Goal: Task Accomplishment & Management: Use online tool/utility

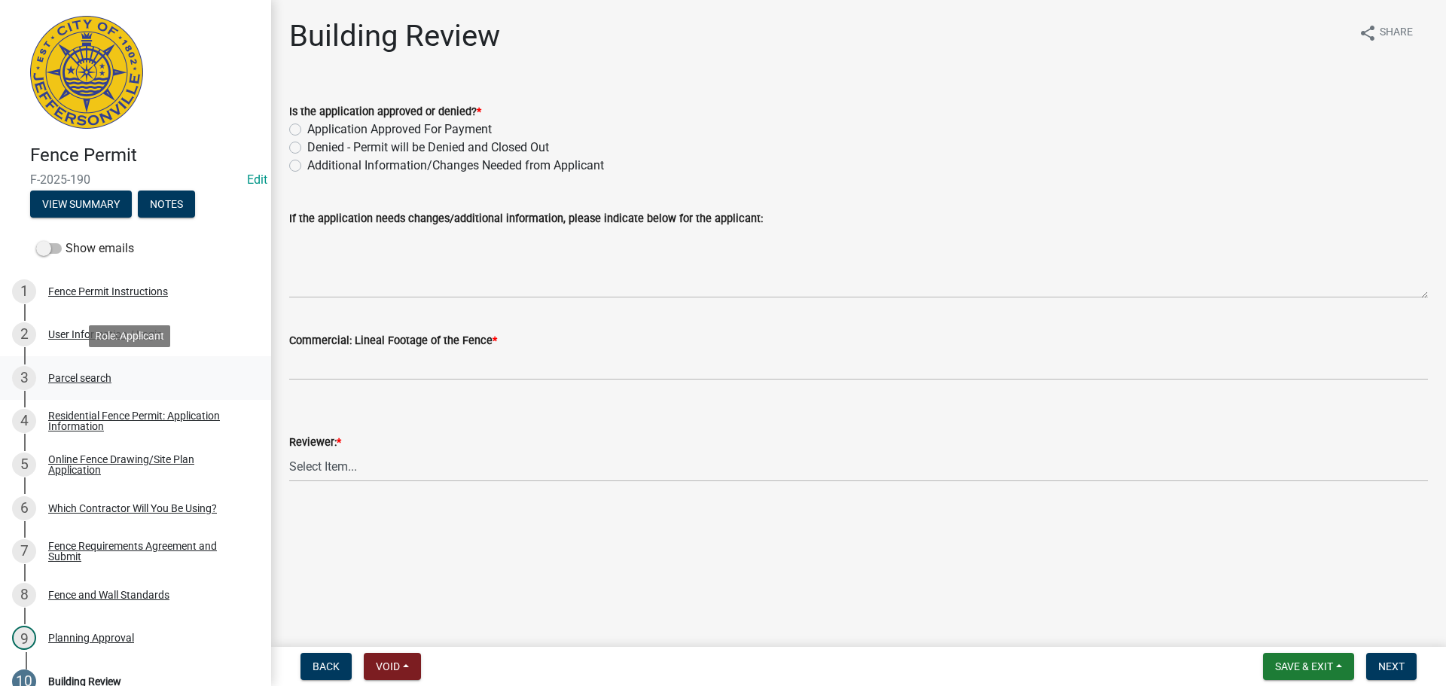
click at [87, 378] on div "Parcel search" at bounding box center [79, 378] width 63 height 11
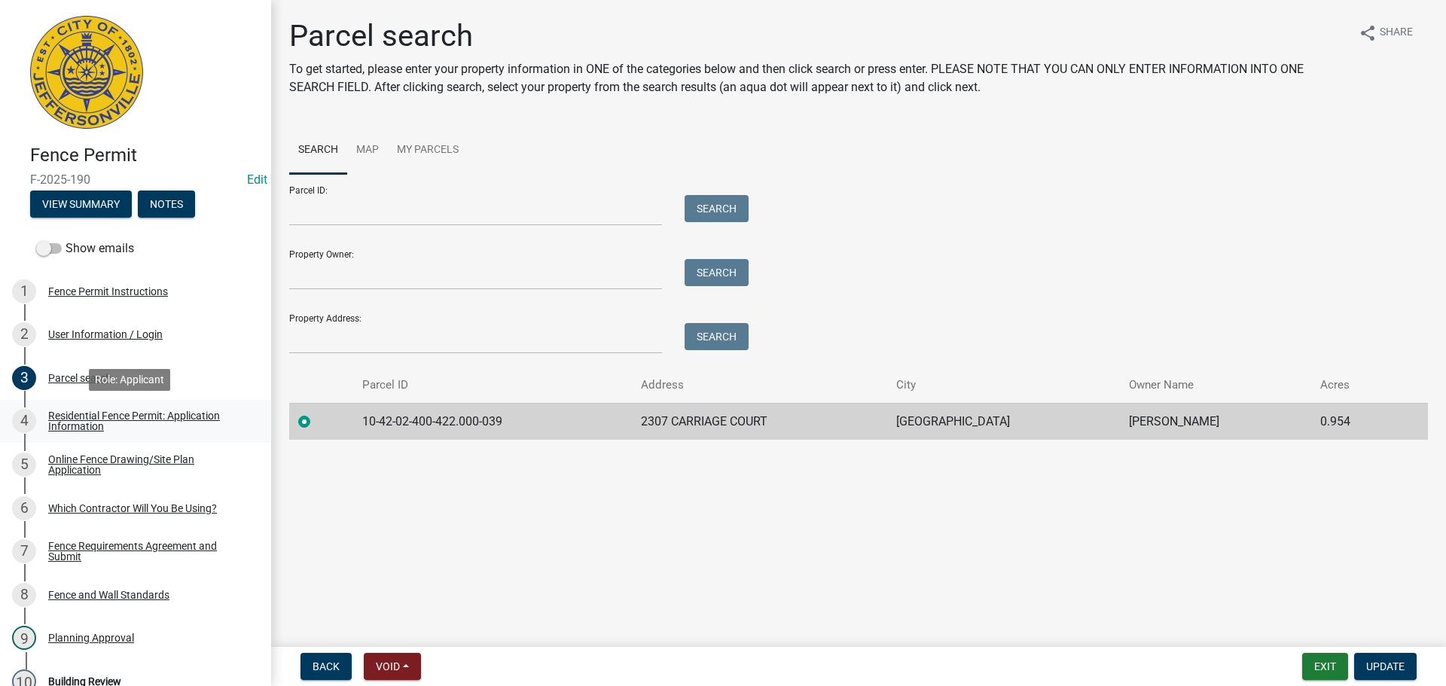
click at [113, 415] on div "Residential Fence Permit: Application Information" at bounding box center [147, 420] width 199 height 21
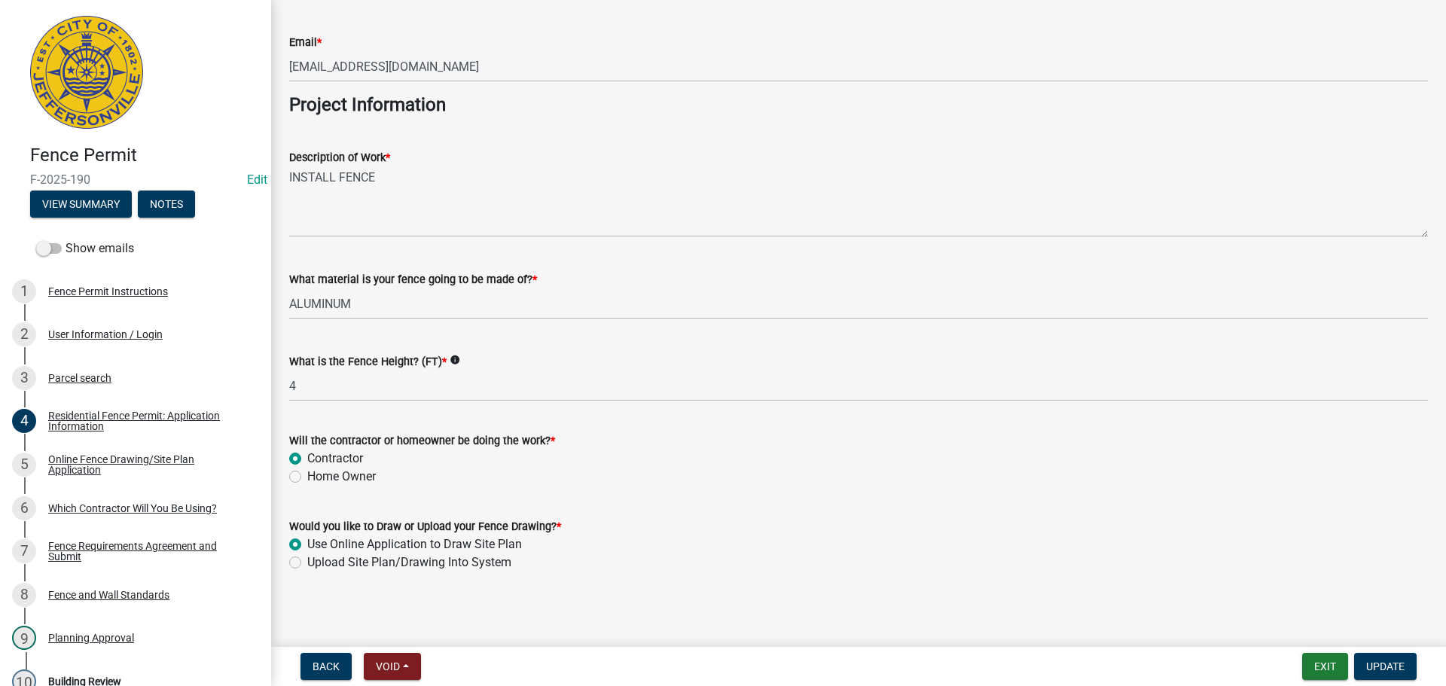
scroll to position [1225, 0]
click at [120, 458] on div "Online Fence Drawing/Site Plan Application" at bounding box center [147, 464] width 199 height 21
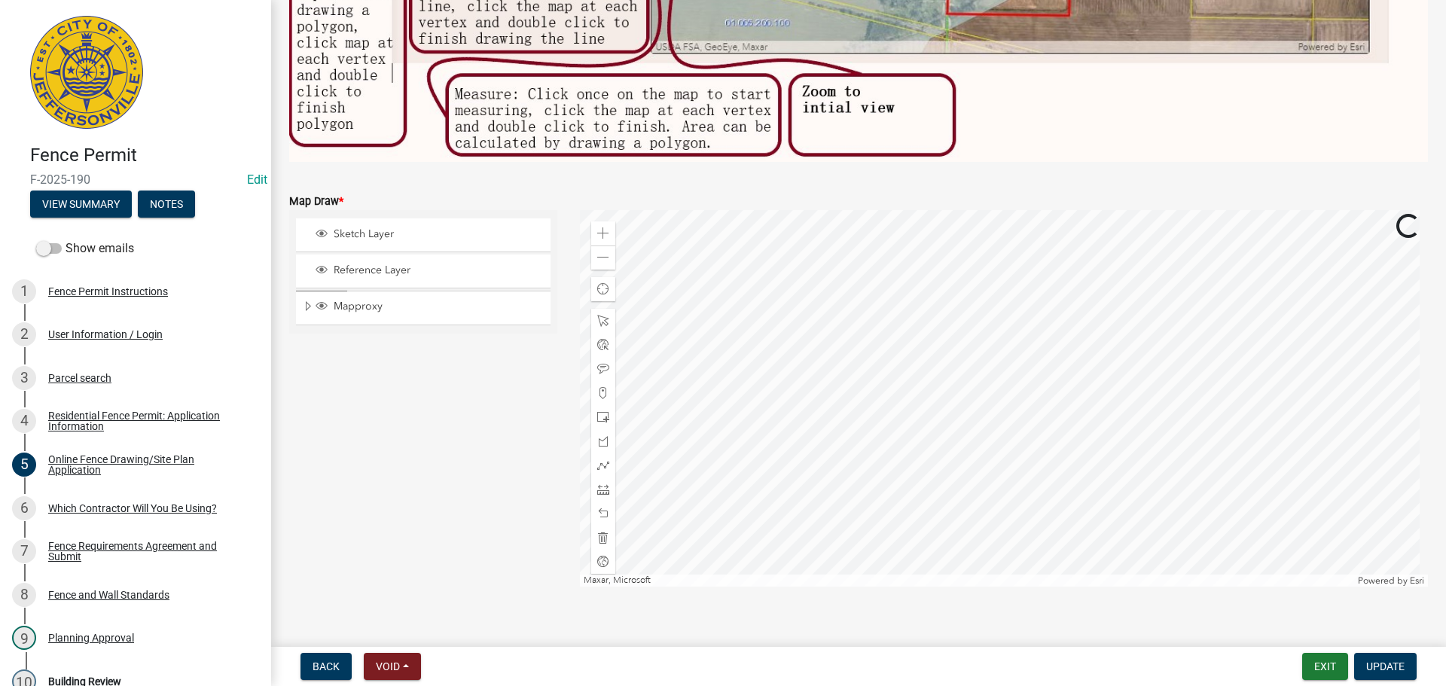
scroll to position [511, 0]
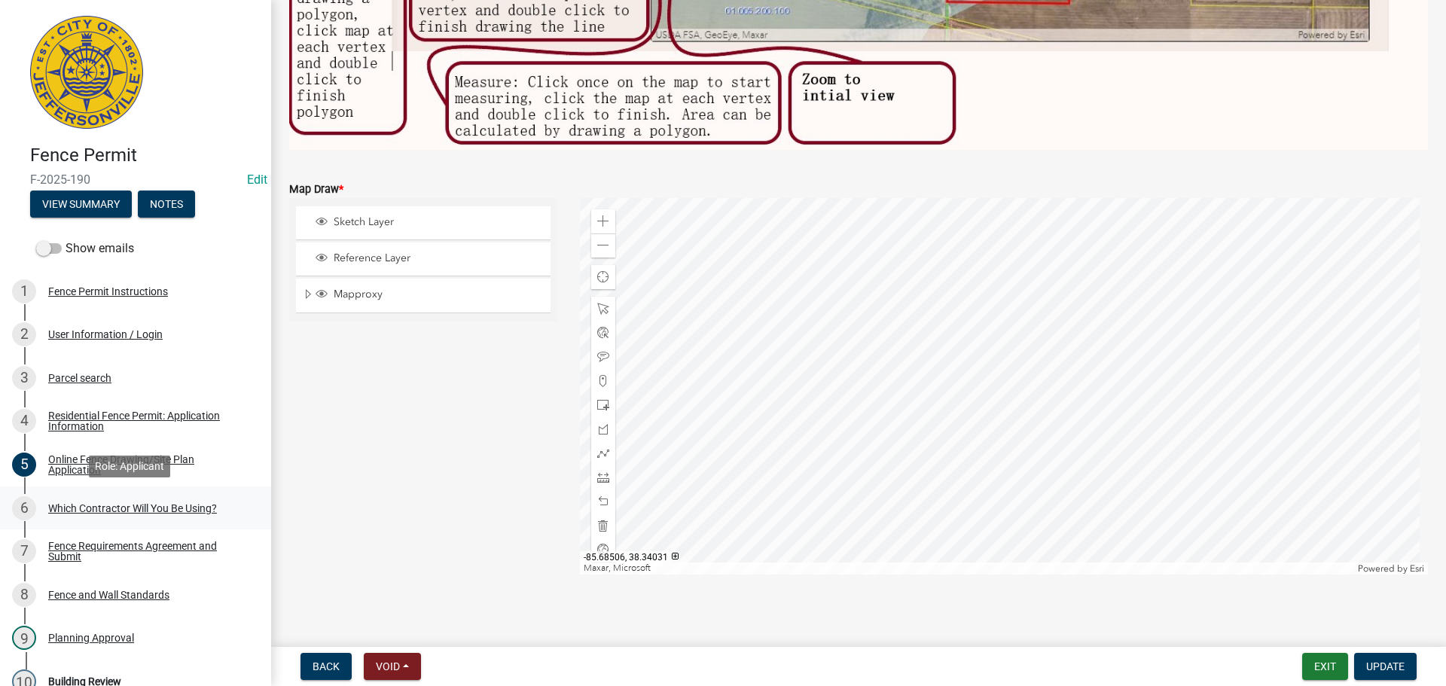
click at [107, 511] on div "Which Contractor Will You Be Using?" at bounding box center [132, 508] width 169 height 11
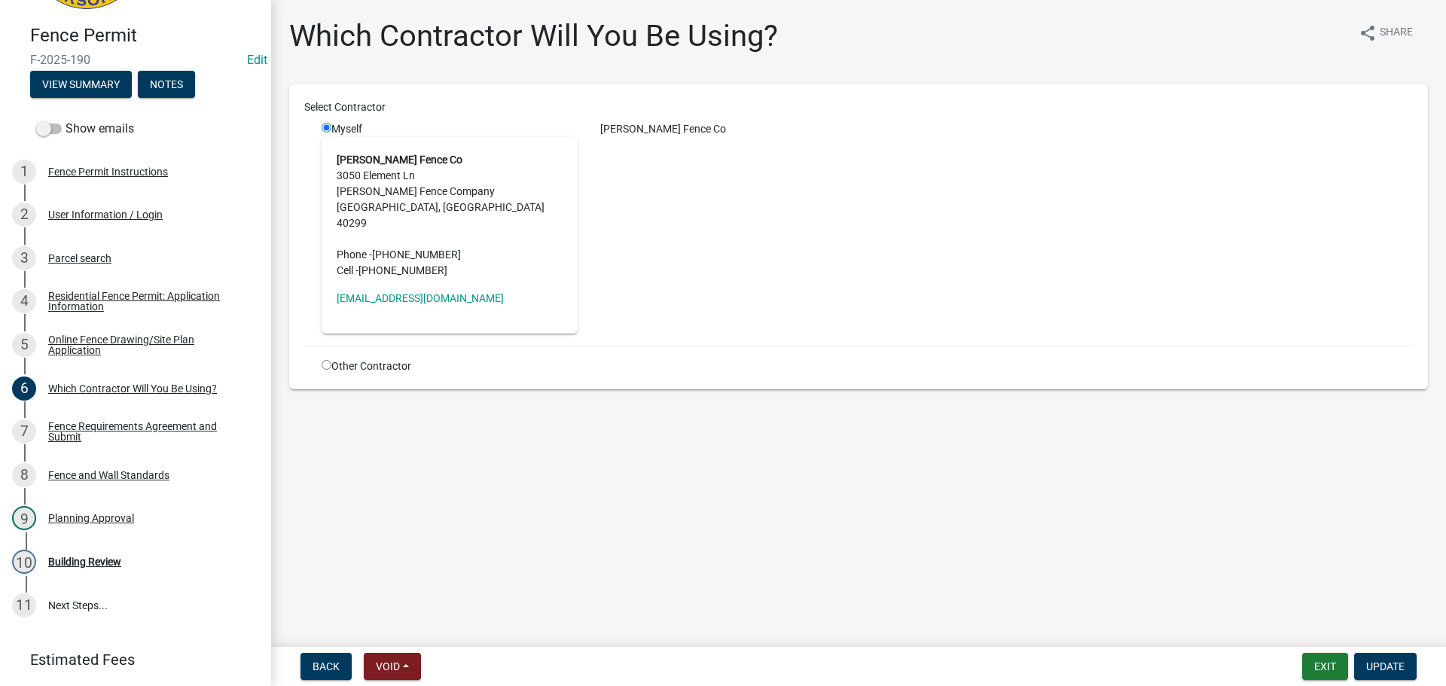
scroll to position [166, 0]
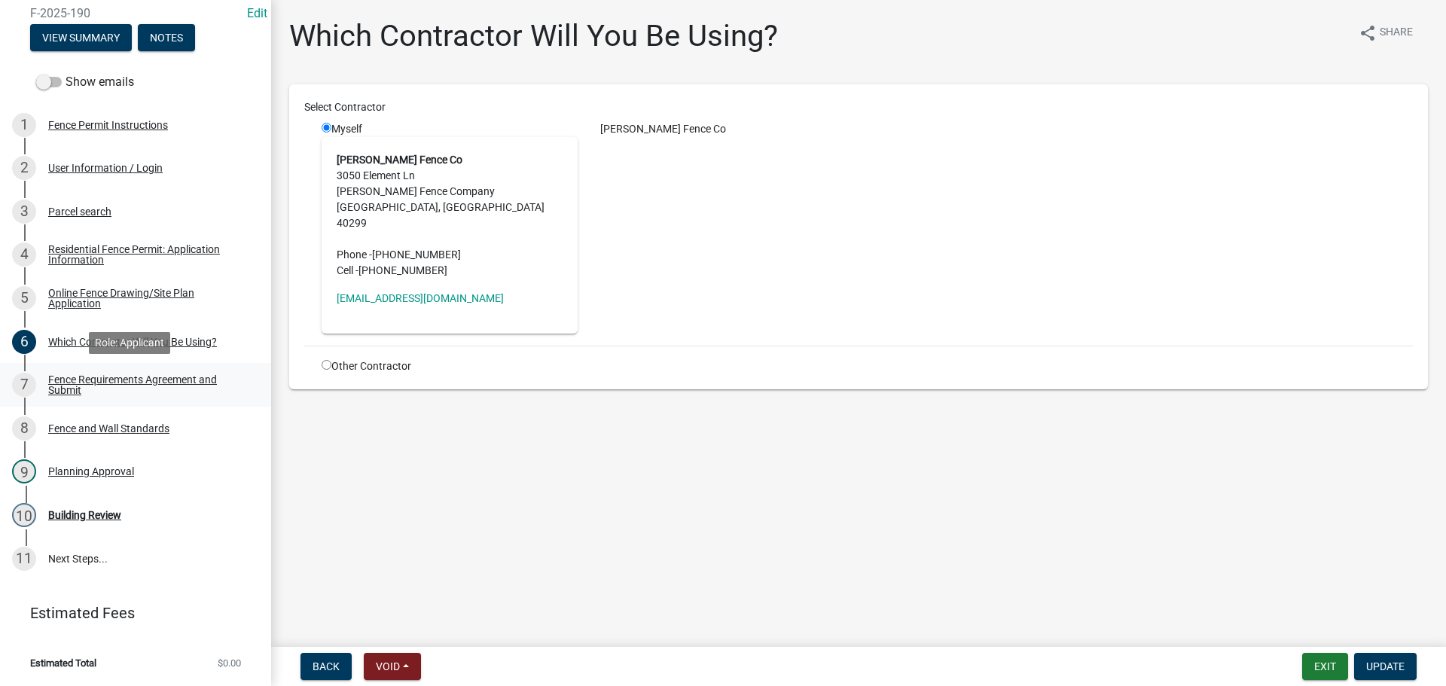
click at [63, 387] on div "Fence Requirements Agreement and Submit" at bounding box center [147, 384] width 199 height 21
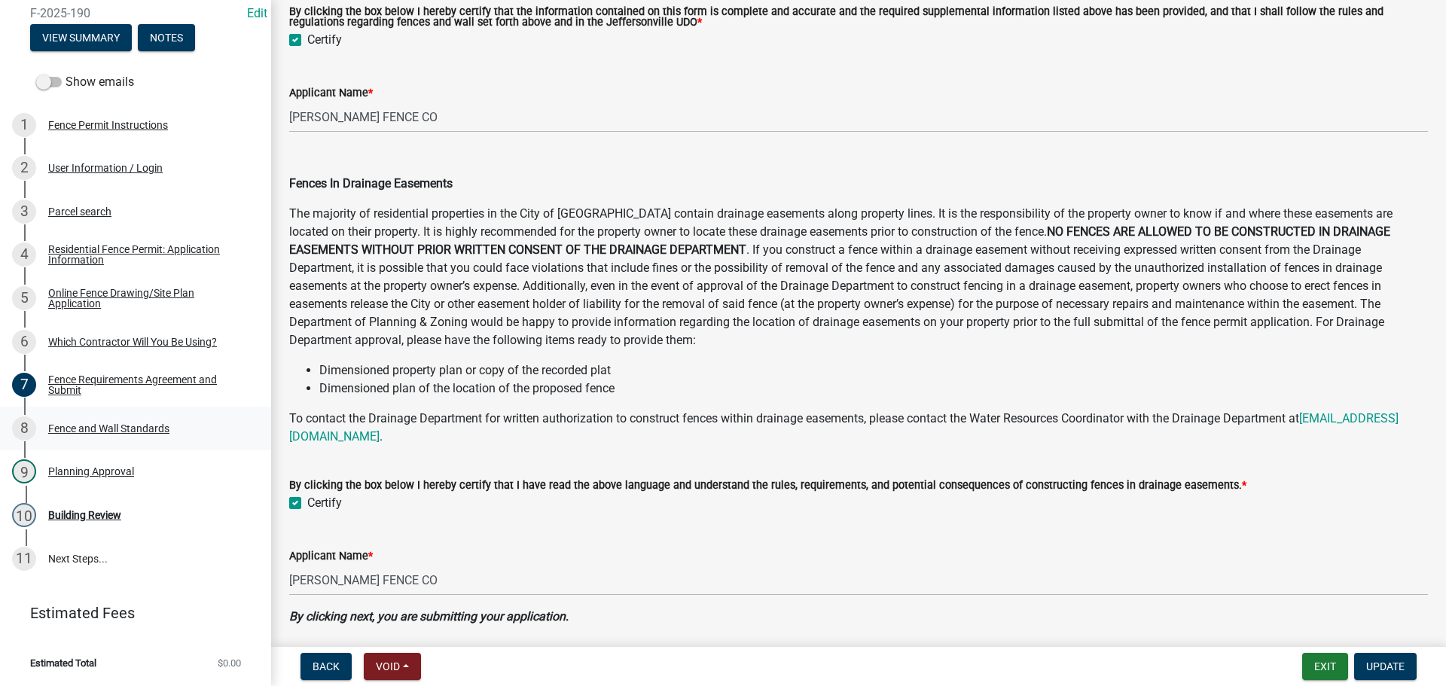
scroll to position [602, 0]
click at [88, 419] on div "8 Fence and Wall Standards" at bounding box center [129, 428] width 235 height 24
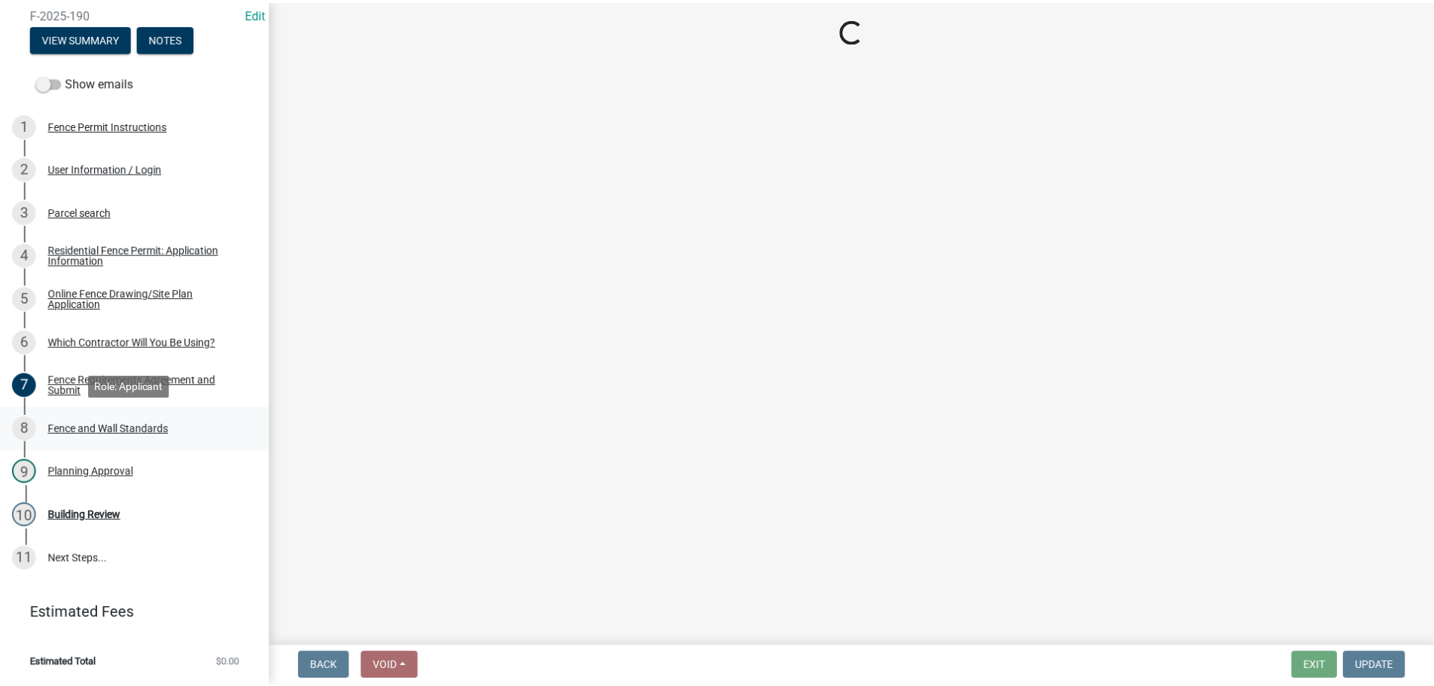
scroll to position [0, 0]
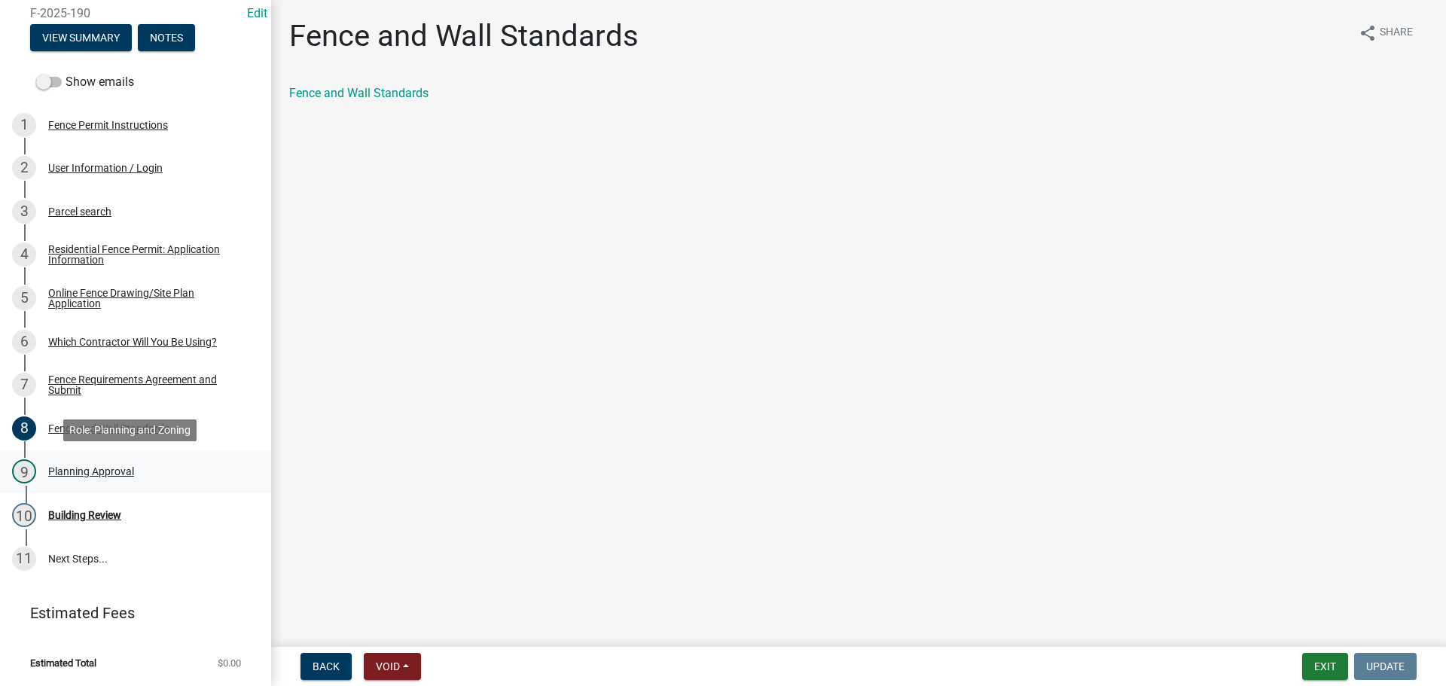
click at [72, 470] on div "Planning Approval" at bounding box center [91, 471] width 86 height 11
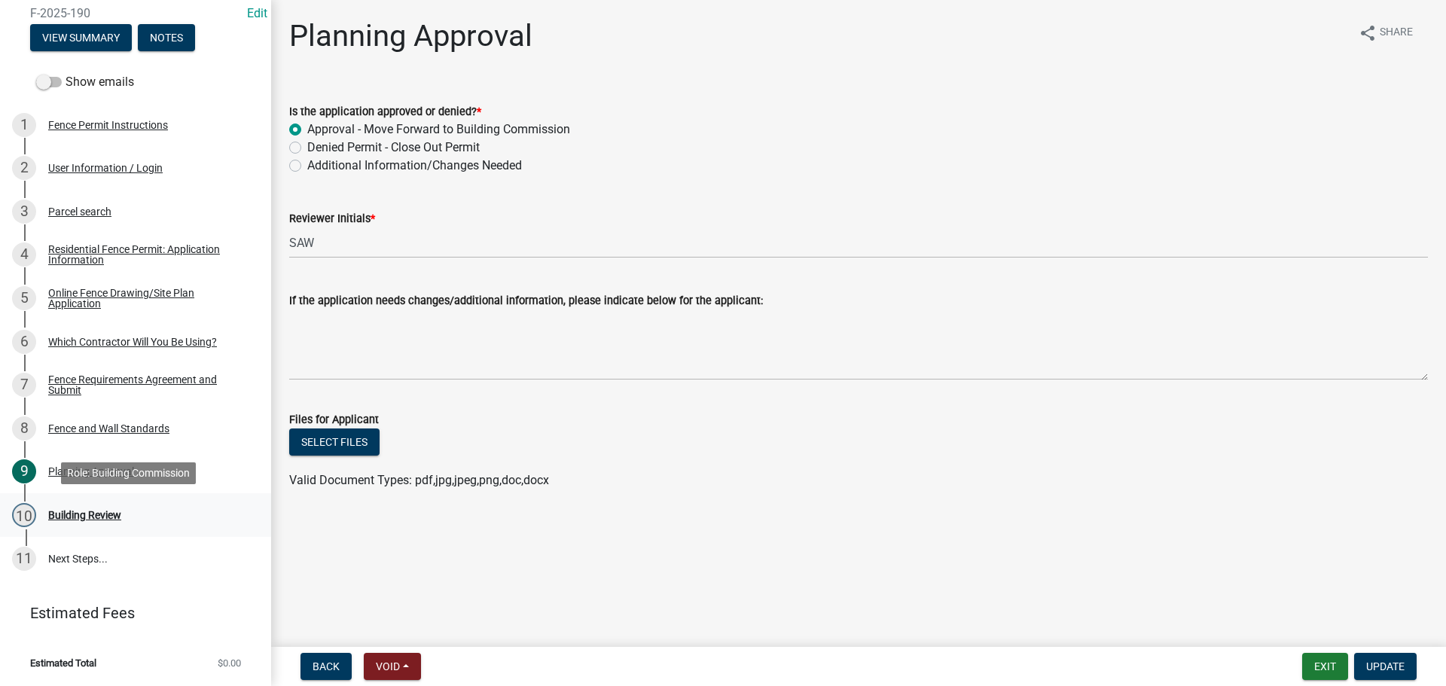
click at [72, 513] on div "Building Review" at bounding box center [84, 515] width 73 height 11
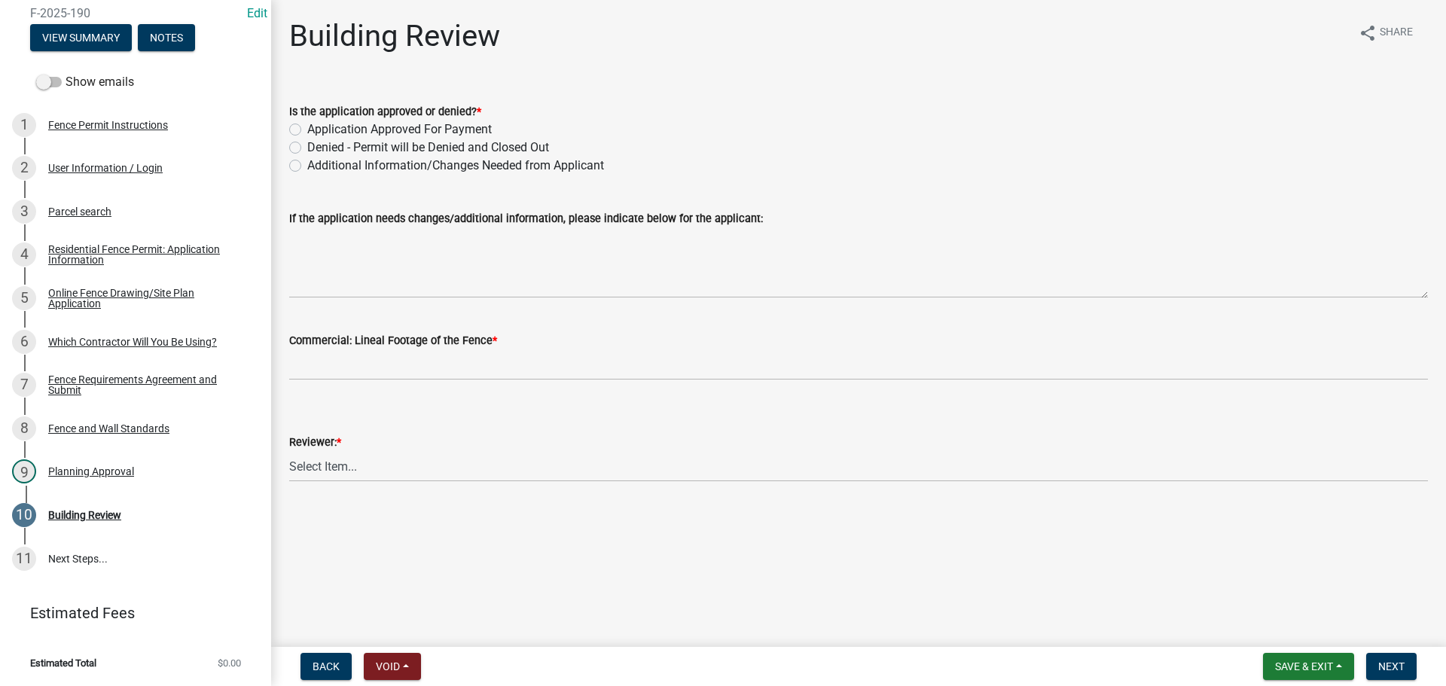
click at [307, 129] on label "Application Approved For Payment" at bounding box center [399, 129] width 184 height 18
click at [307, 129] on input "Application Approved For Payment" at bounding box center [312, 125] width 10 height 10
radio input "true"
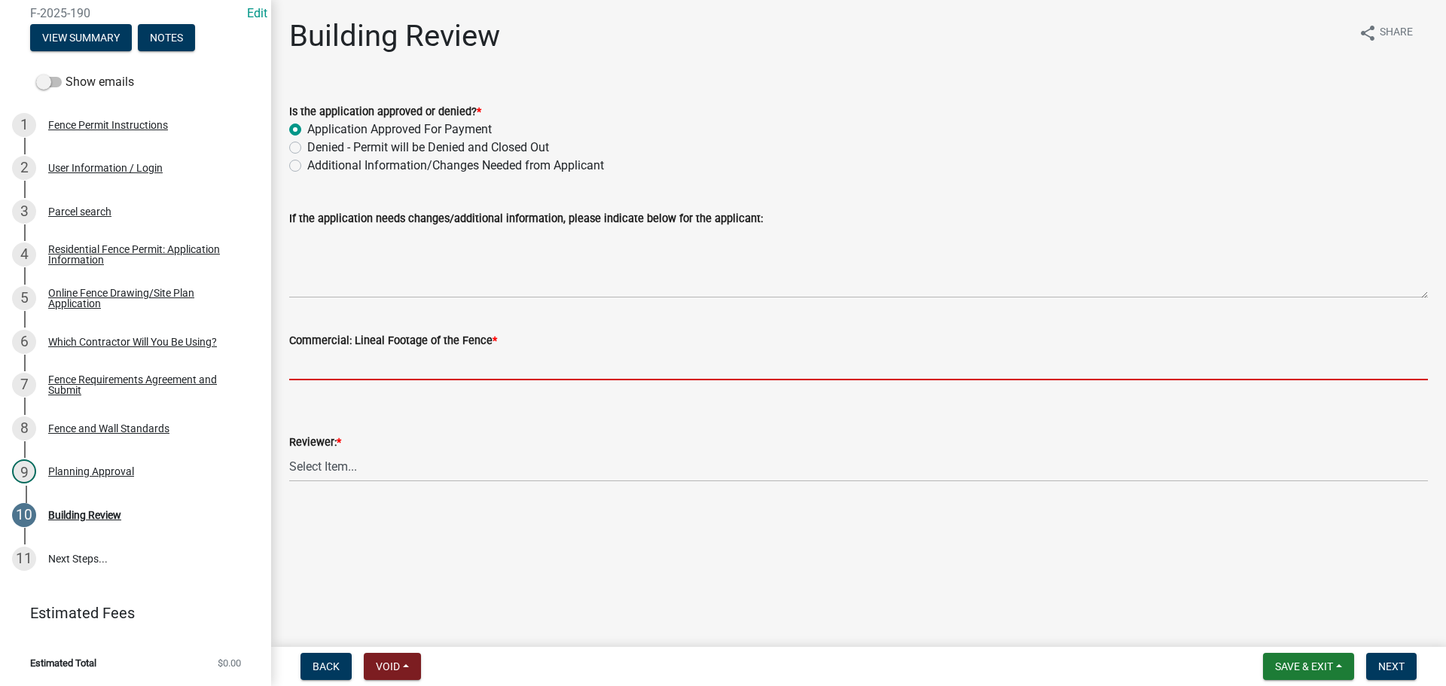
click at [358, 367] on input "text" at bounding box center [858, 364] width 1139 height 31
type input "0"
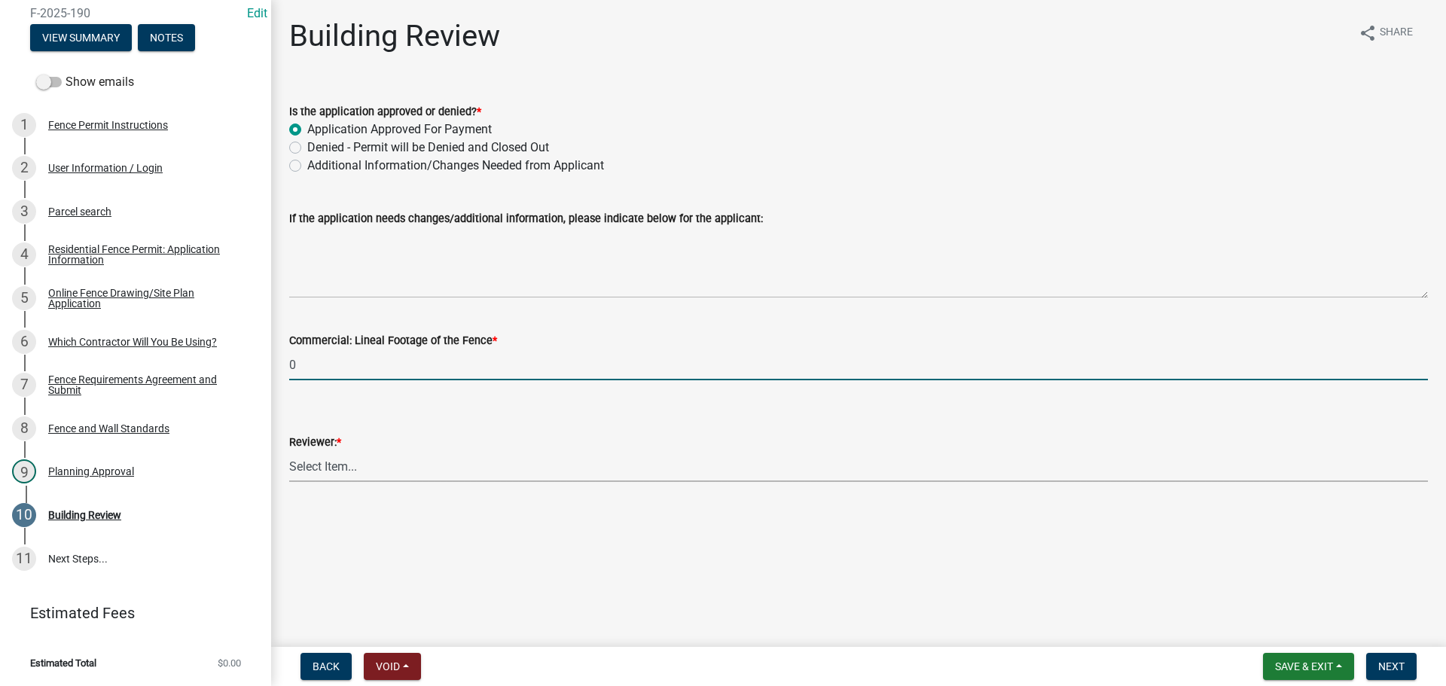
click at [337, 468] on select "Select Item... Jim Wilkinson Mary Frey Mike Kruer Missy Bottorff Linda Mills" at bounding box center [858, 466] width 1139 height 31
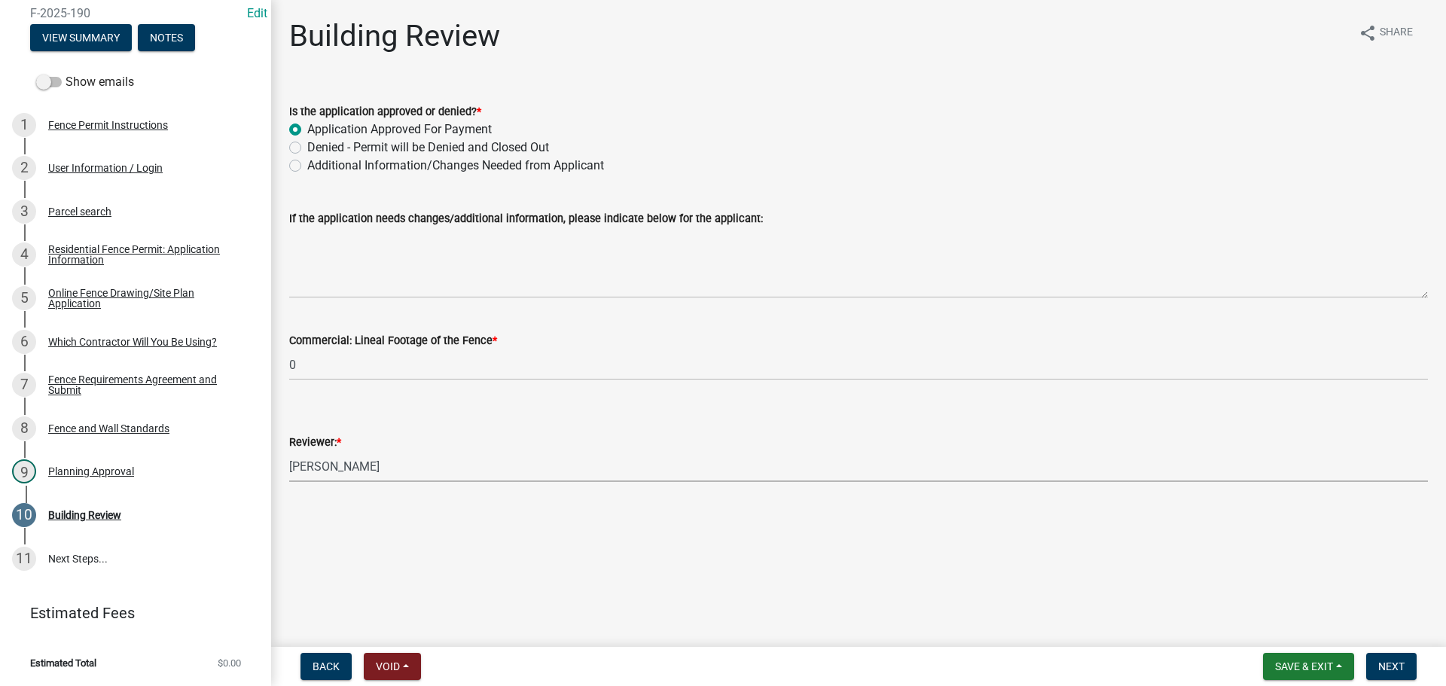
click at [289, 451] on select "Select Item... Jim Wilkinson Mary Frey Mike Kruer Missy Bottorff Linda Mills" at bounding box center [858, 466] width 1139 height 31
select select "e36977bf-af8d-40c9-935f-0f479ad9eb24"
click at [1391, 667] on span "Next" at bounding box center [1391, 666] width 26 height 12
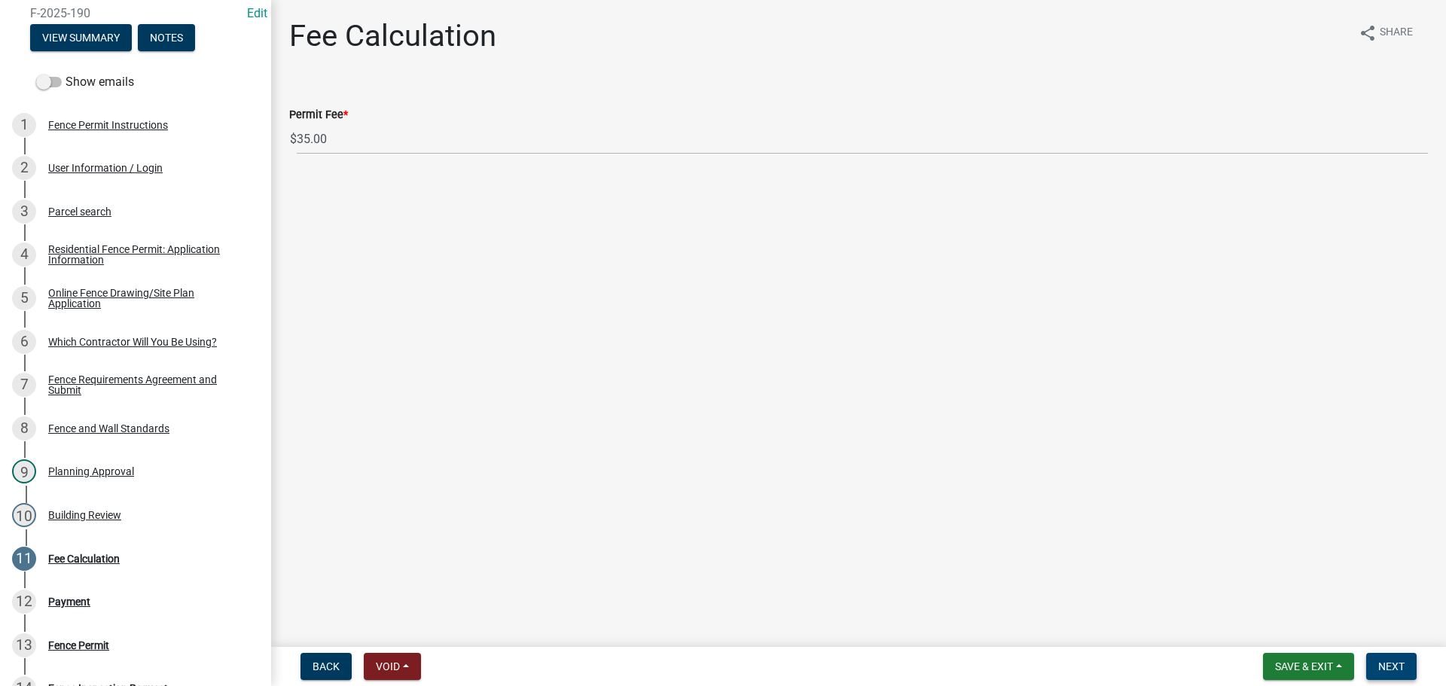
click at [1392, 660] on span "Next" at bounding box center [1391, 666] width 26 height 12
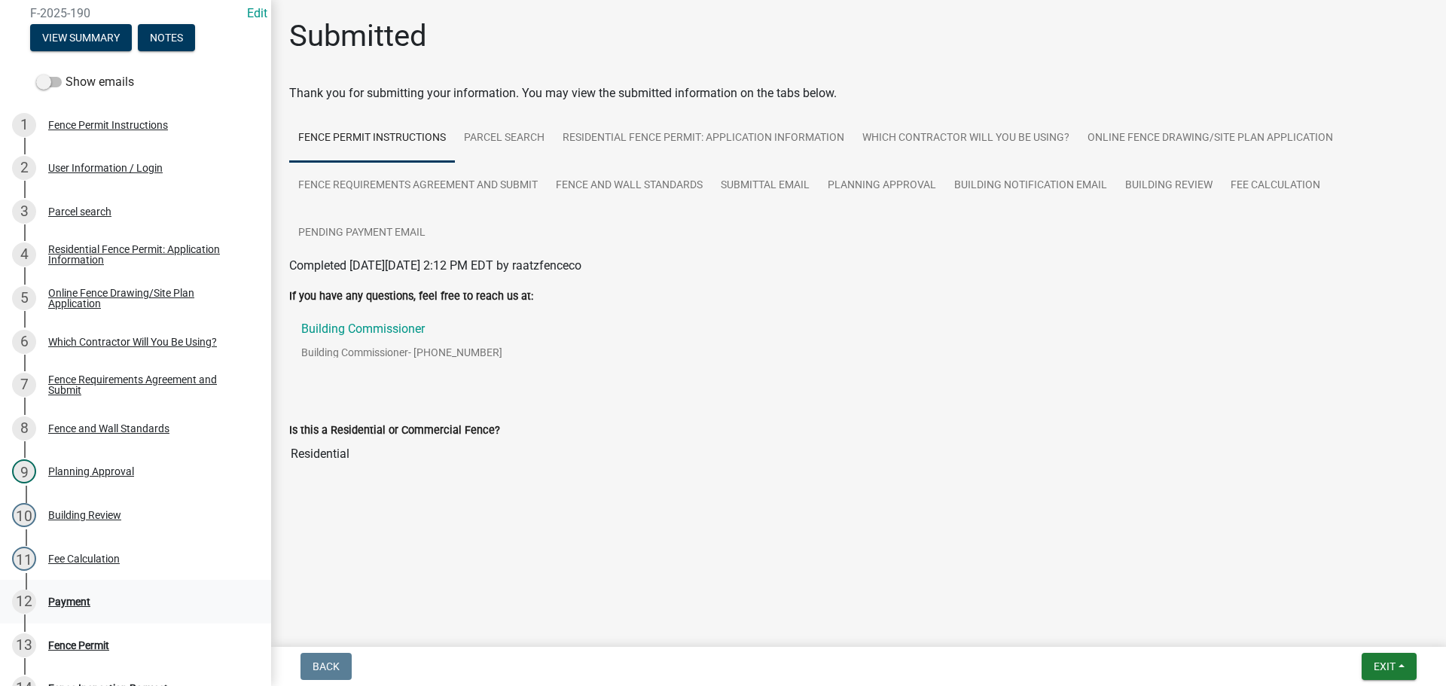
click at [66, 596] on div "Payment" at bounding box center [69, 601] width 42 height 11
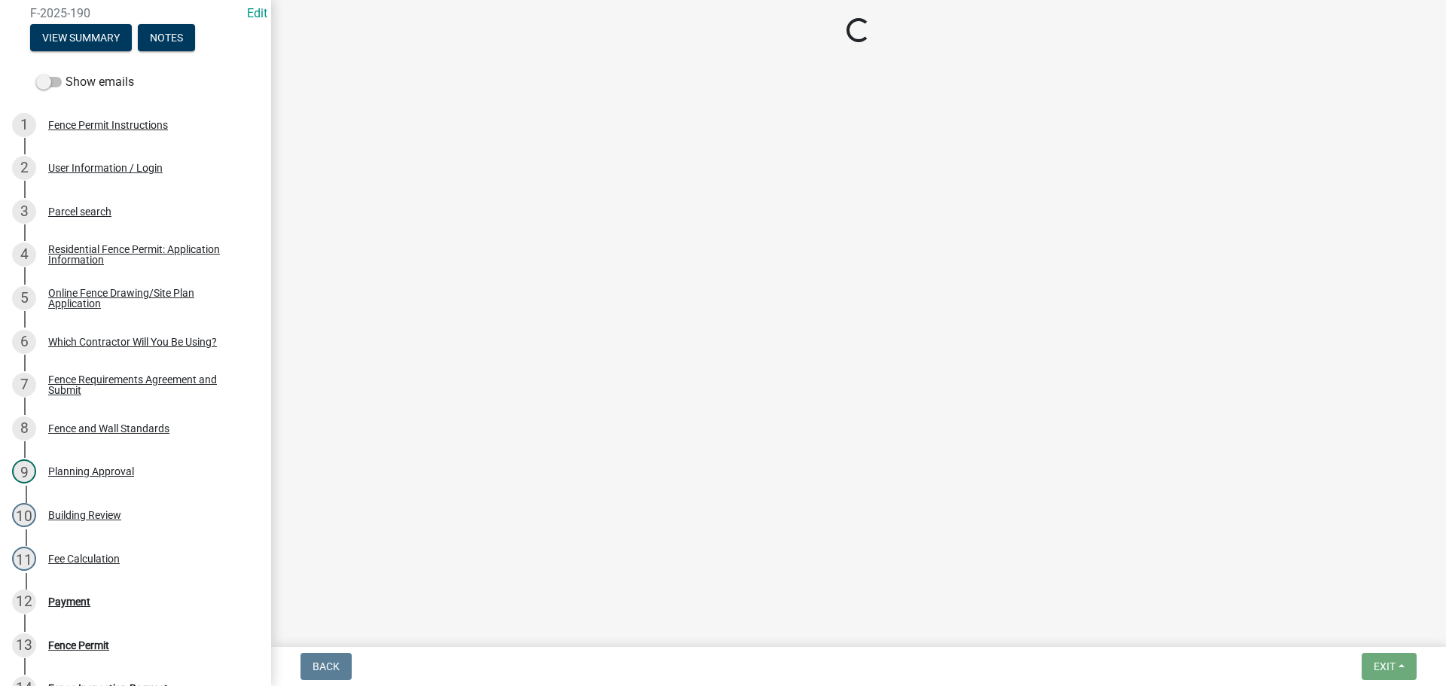
select select "3: 3"
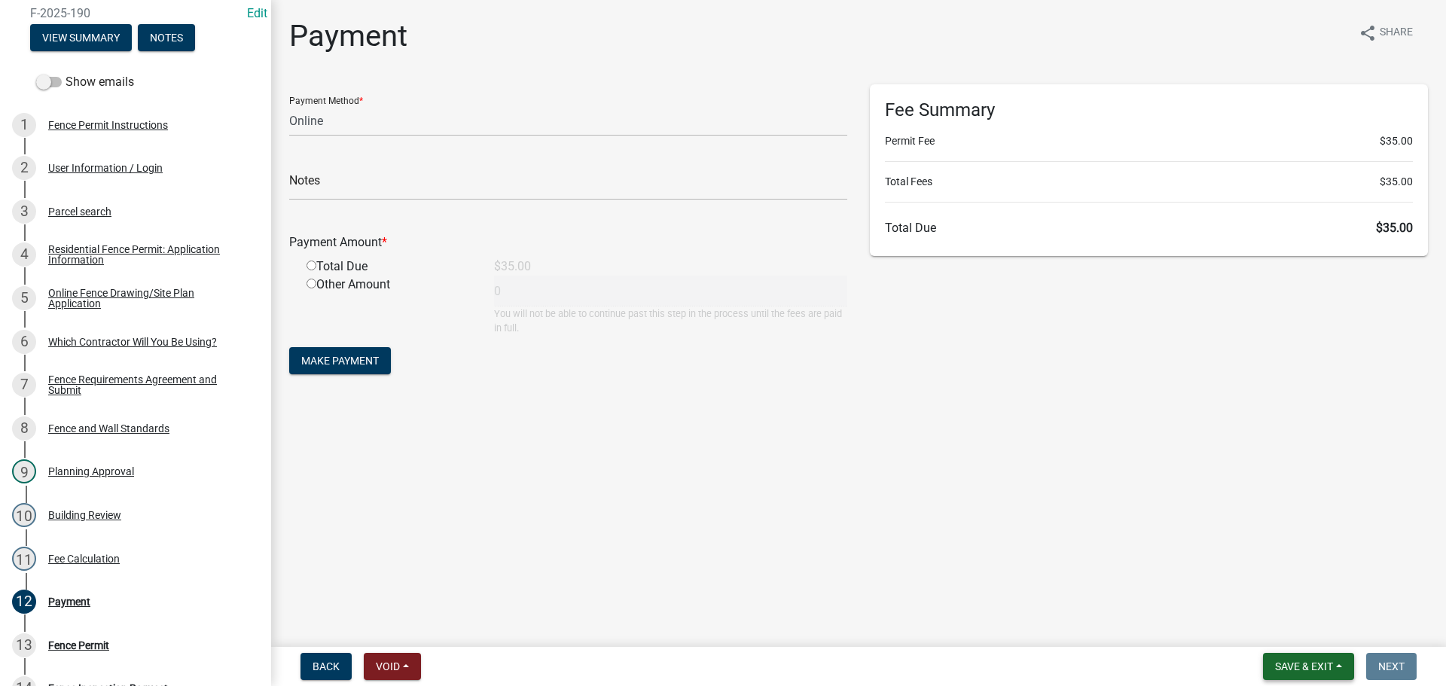
click at [1288, 666] on span "Save & Exit" at bounding box center [1304, 666] width 58 height 12
click at [1274, 626] on button "Save & Exit" at bounding box center [1293, 627] width 120 height 36
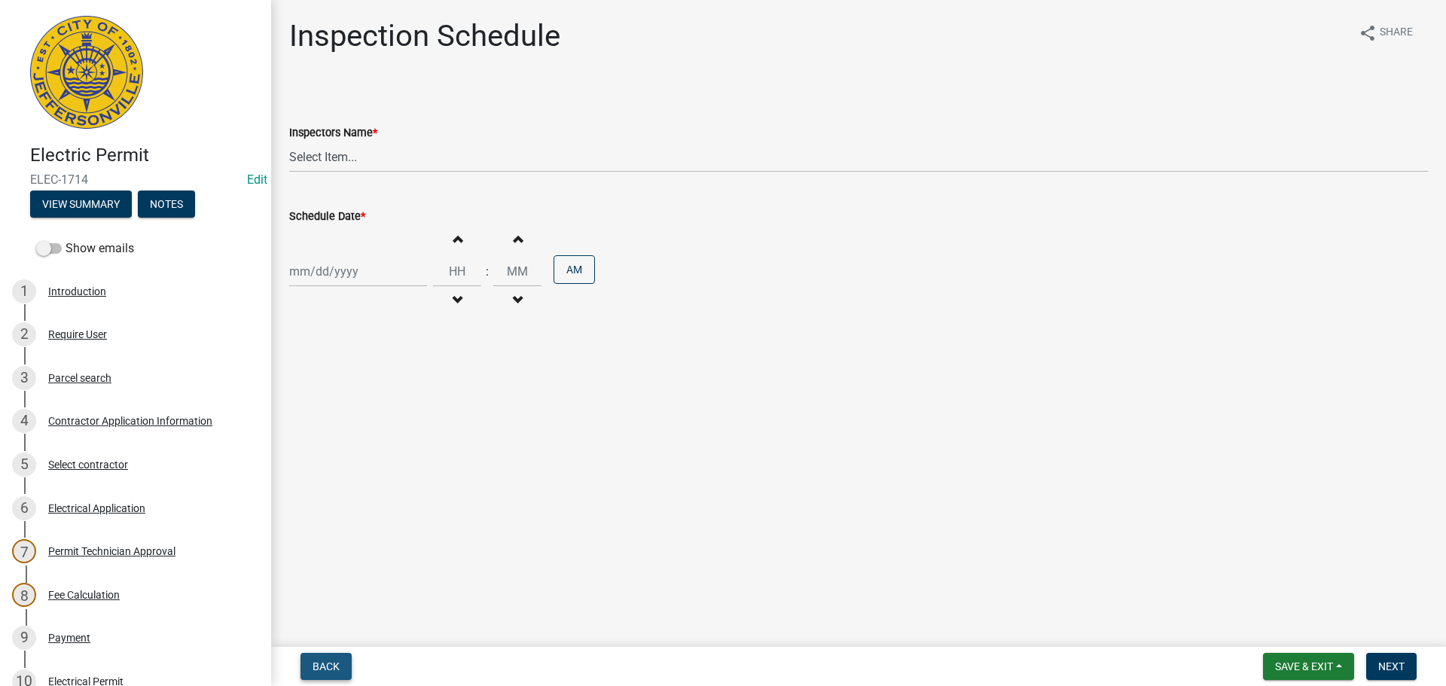
click at [347, 666] on button "Back" at bounding box center [325, 666] width 51 height 27
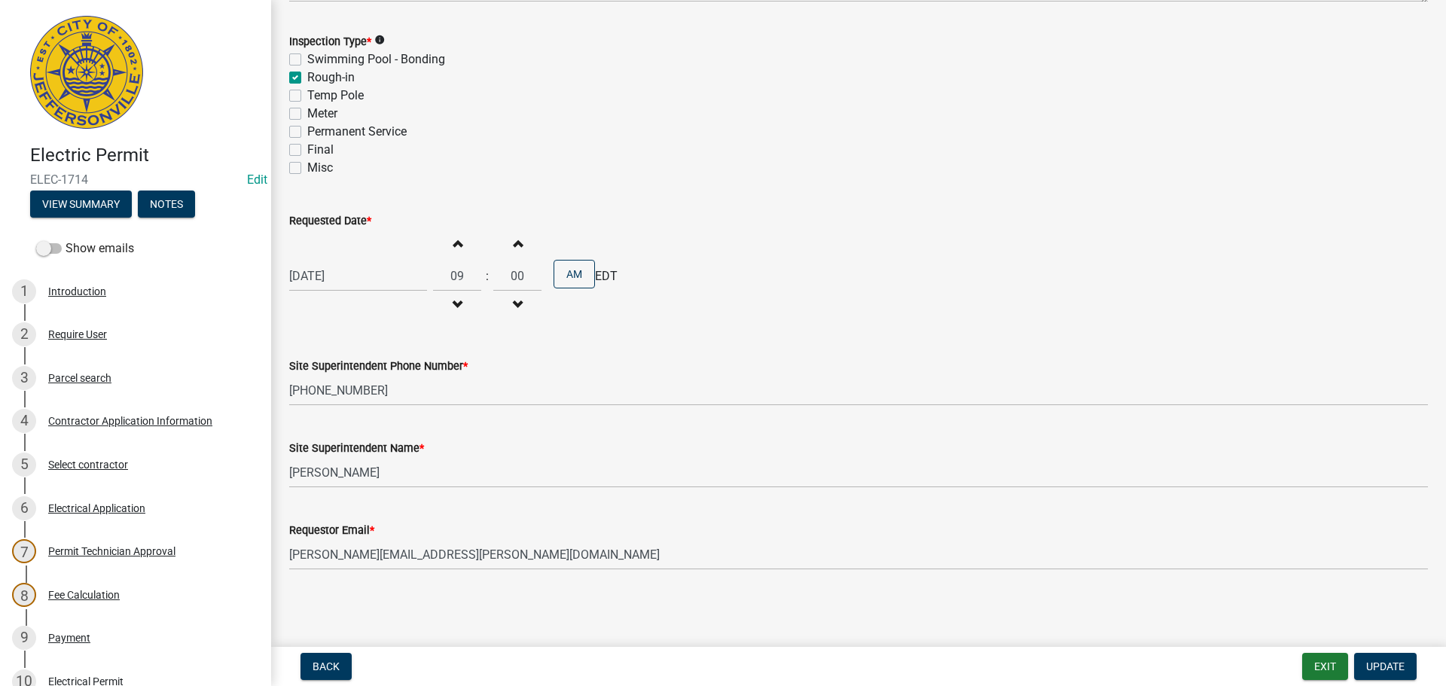
scroll to position [331, 0]
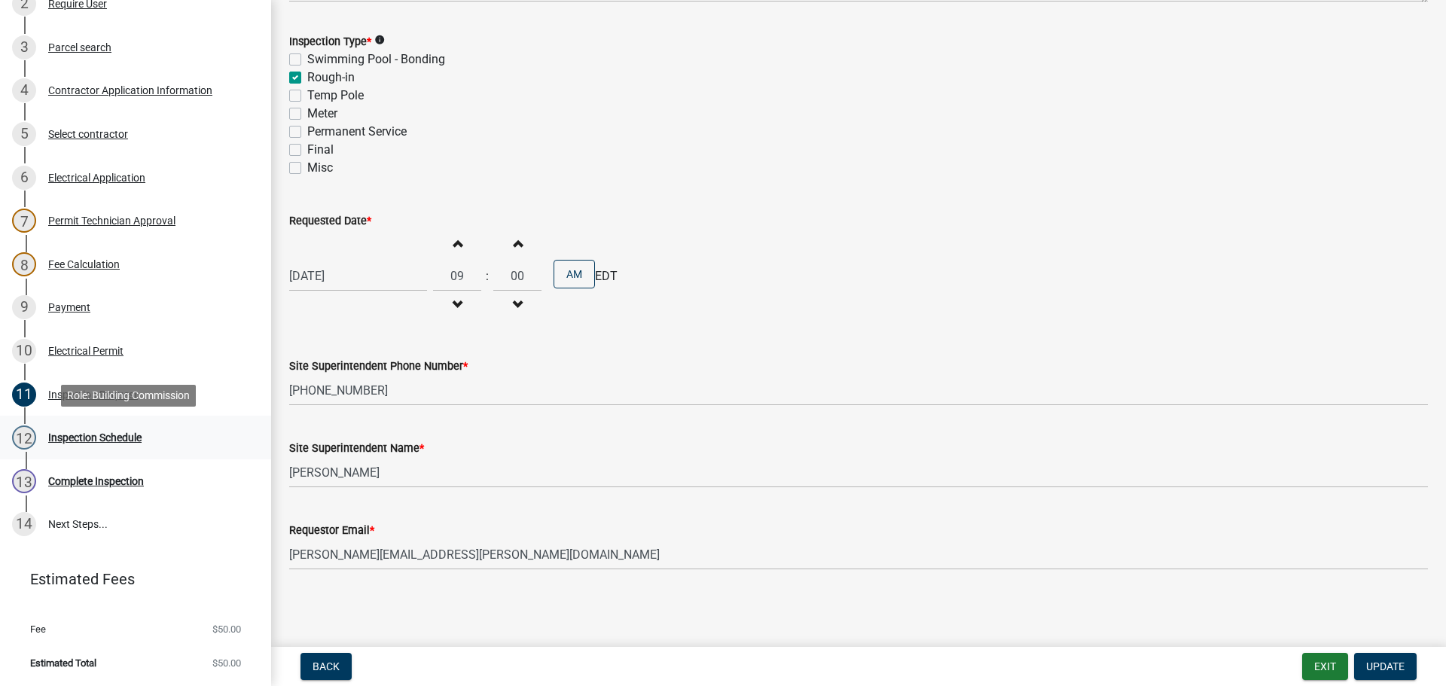
click at [63, 436] on div "Inspection Schedule" at bounding box center [94, 437] width 93 height 11
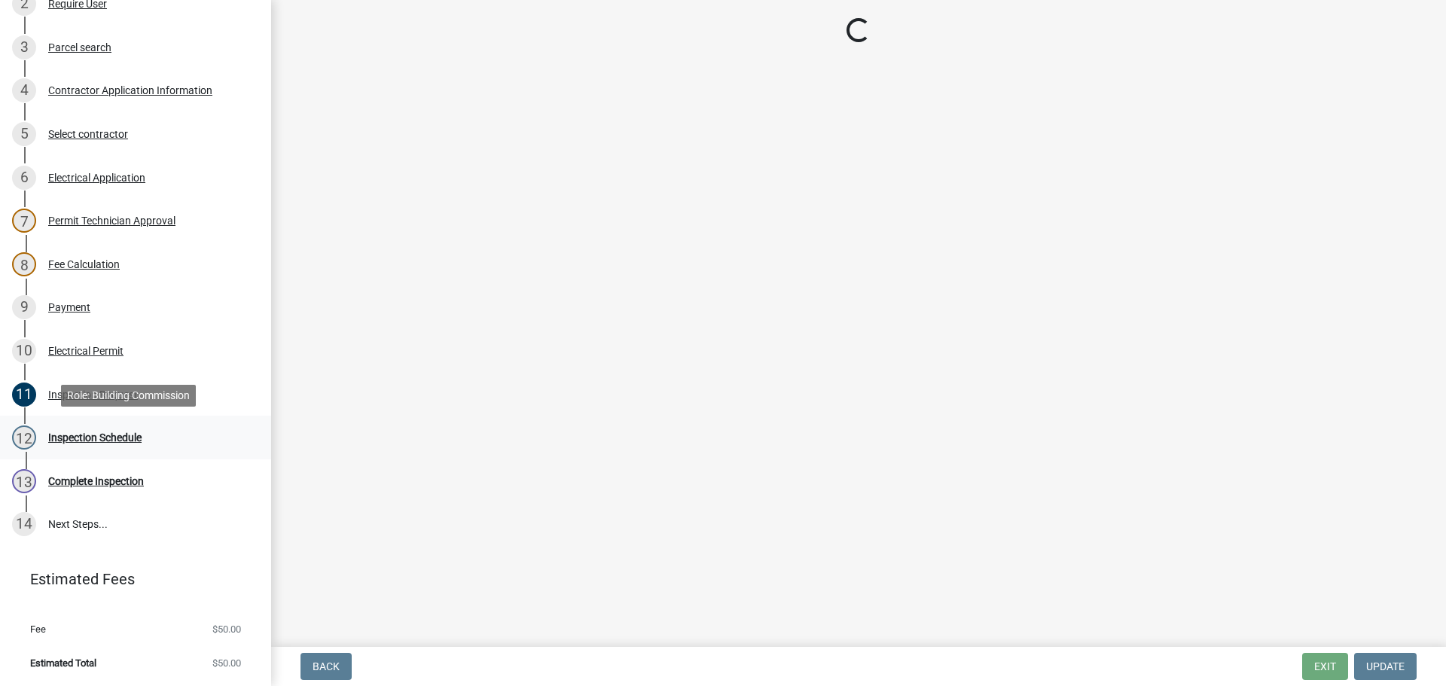
scroll to position [0, 0]
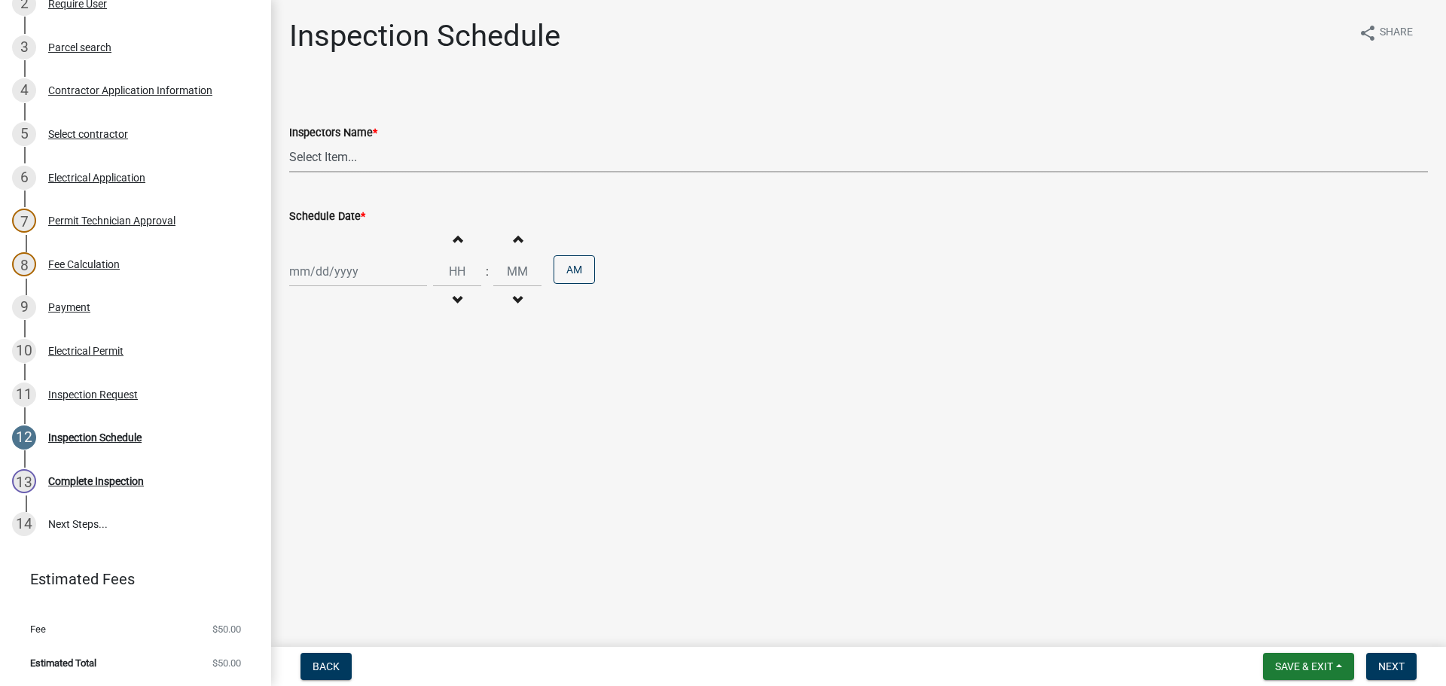
click at [322, 148] on select "Select Item... jramsey (Jeremy Ramsey) MaryFrey (Mary Frey) mkruer (Mike Kruer)…" at bounding box center [858, 157] width 1139 height 31
select select "36a8b8f0-2ef8-43e9-ae06-718f51af8d36"
click at [289, 142] on select "Select Item... jramsey (Jeremy Ramsey) MaryFrey (Mary Frey) mkruer (Mike Kruer)…" at bounding box center [858, 157] width 1139 height 31
click at [316, 269] on div at bounding box center [358, 271] width 138 height 31
select select "10"
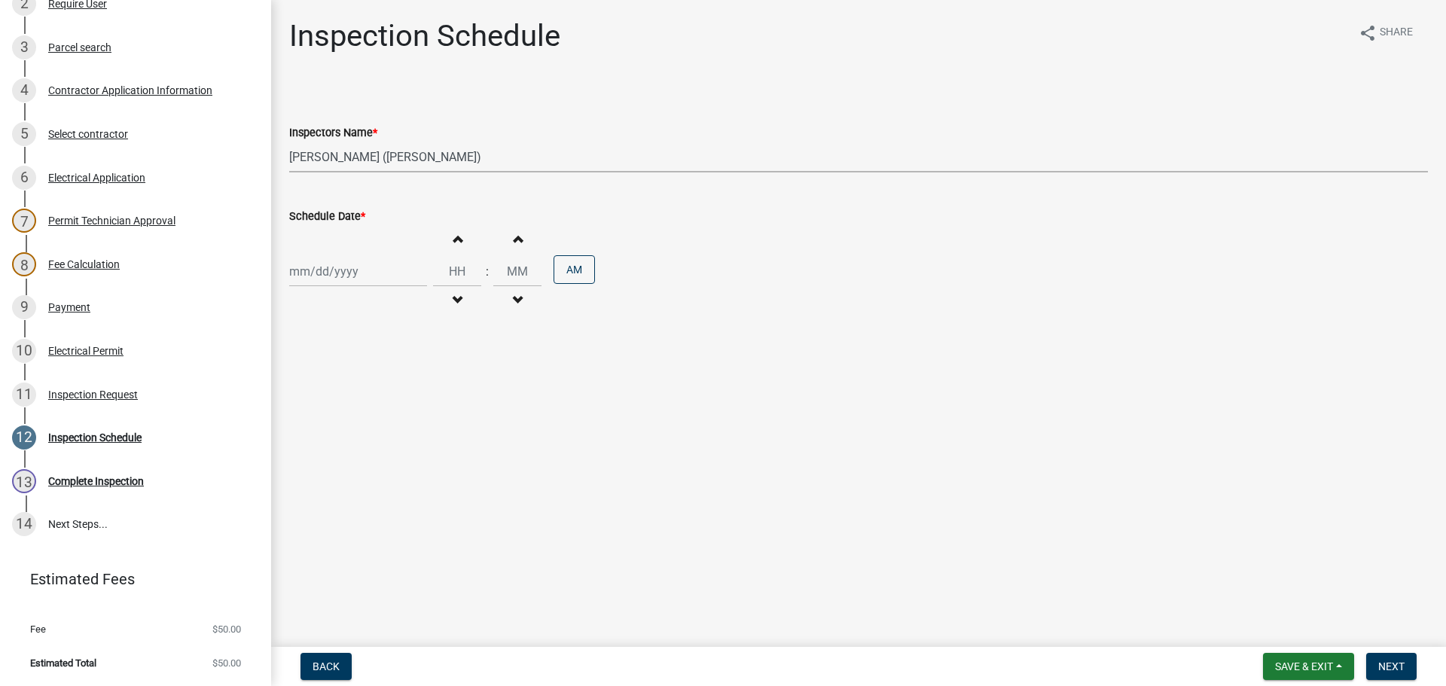
select select "2025"
click at [331, 374] on div "7" at bounding box center [328, 376] width 24 height 24
type input "[DATE]"
click at [1389, 669] on span "Next" at bounding box center [1391, 666] width 26 height 12
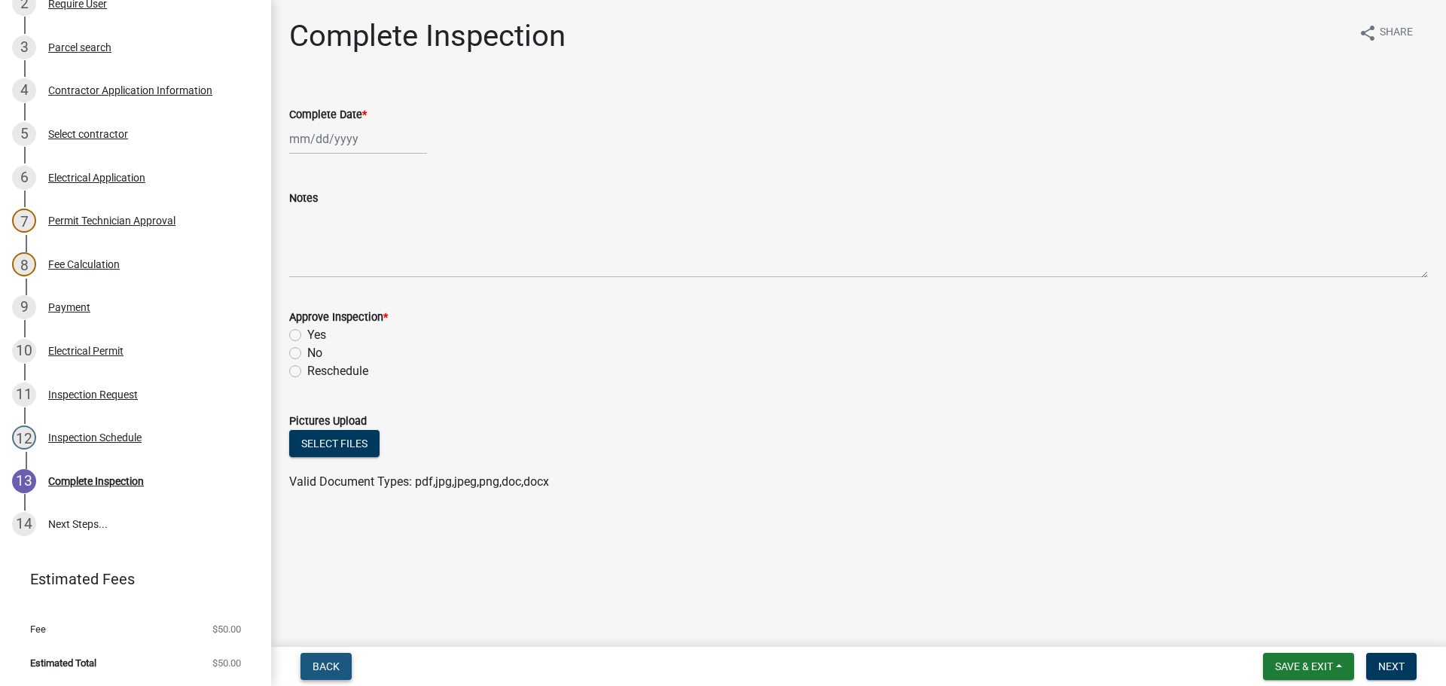
click at [308, 665] on button "Back" at bounding box center [325, 666] width 51 height 27
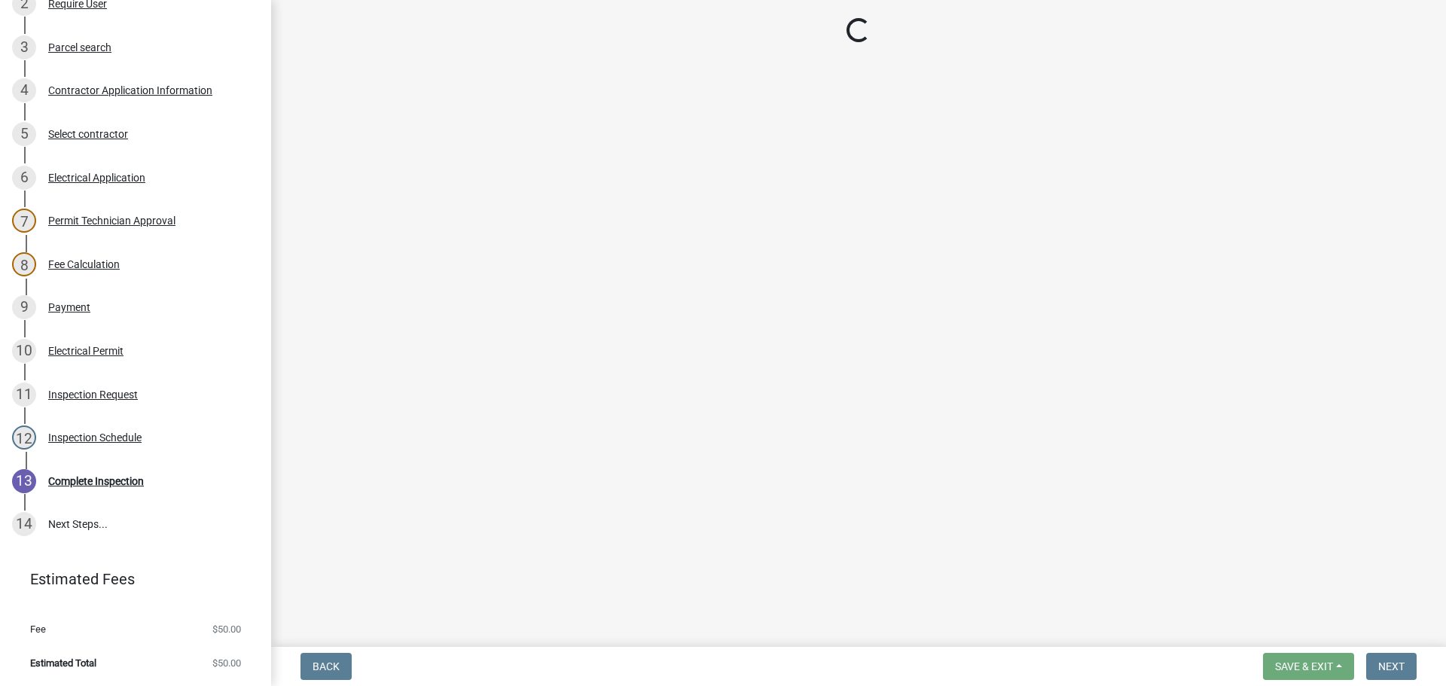
select select "36a8b8f0-2ef8-43e9-ae06-718f51af8d36"
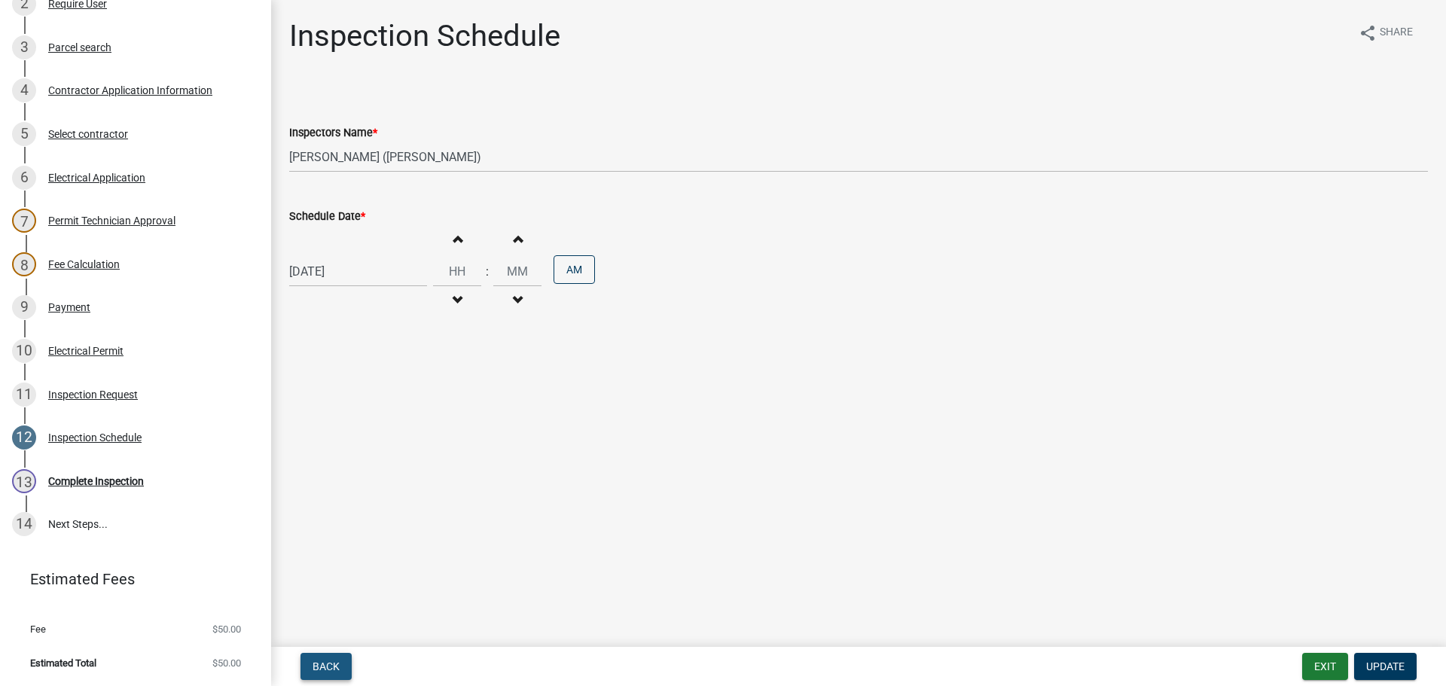
click at [313, 663] on span "Back" at bounding box center [325, 666] width 27 height 12
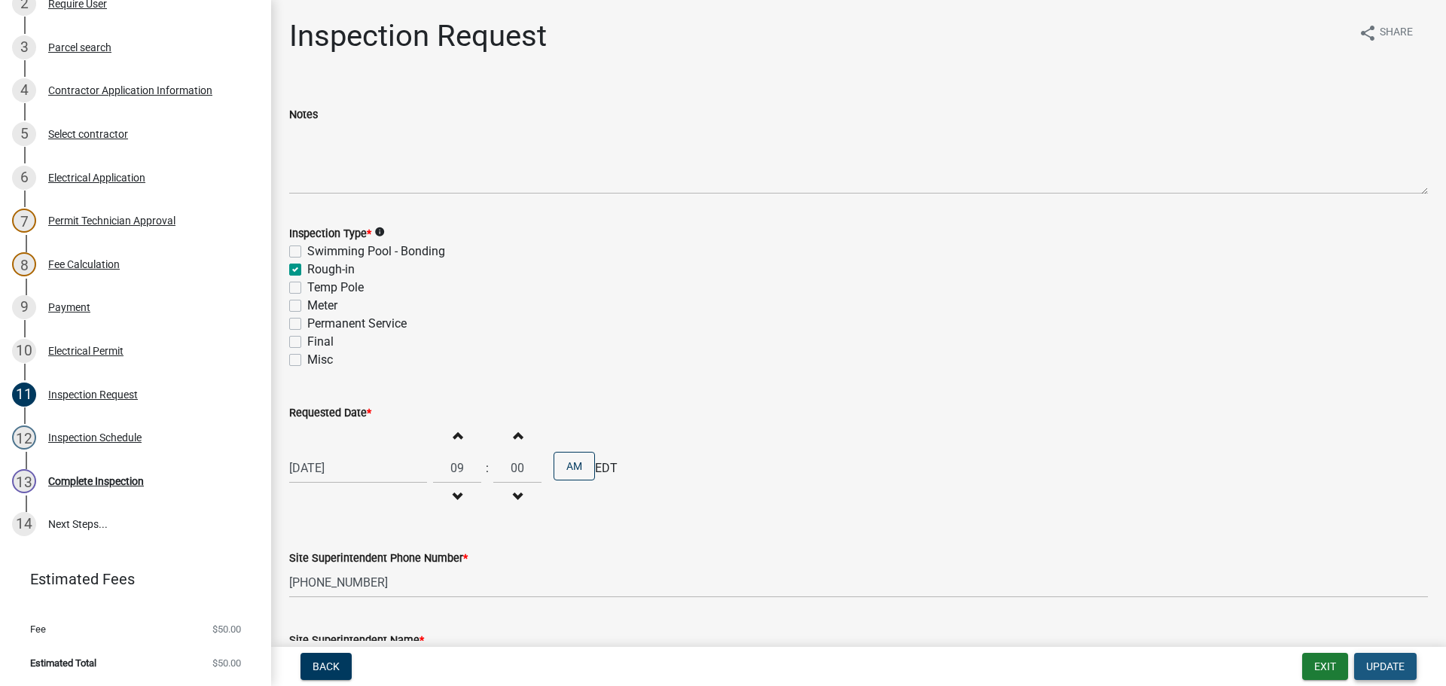
click at [1383, 664] on span "Update" at bounding box center [1385, 666] width 38 height 12
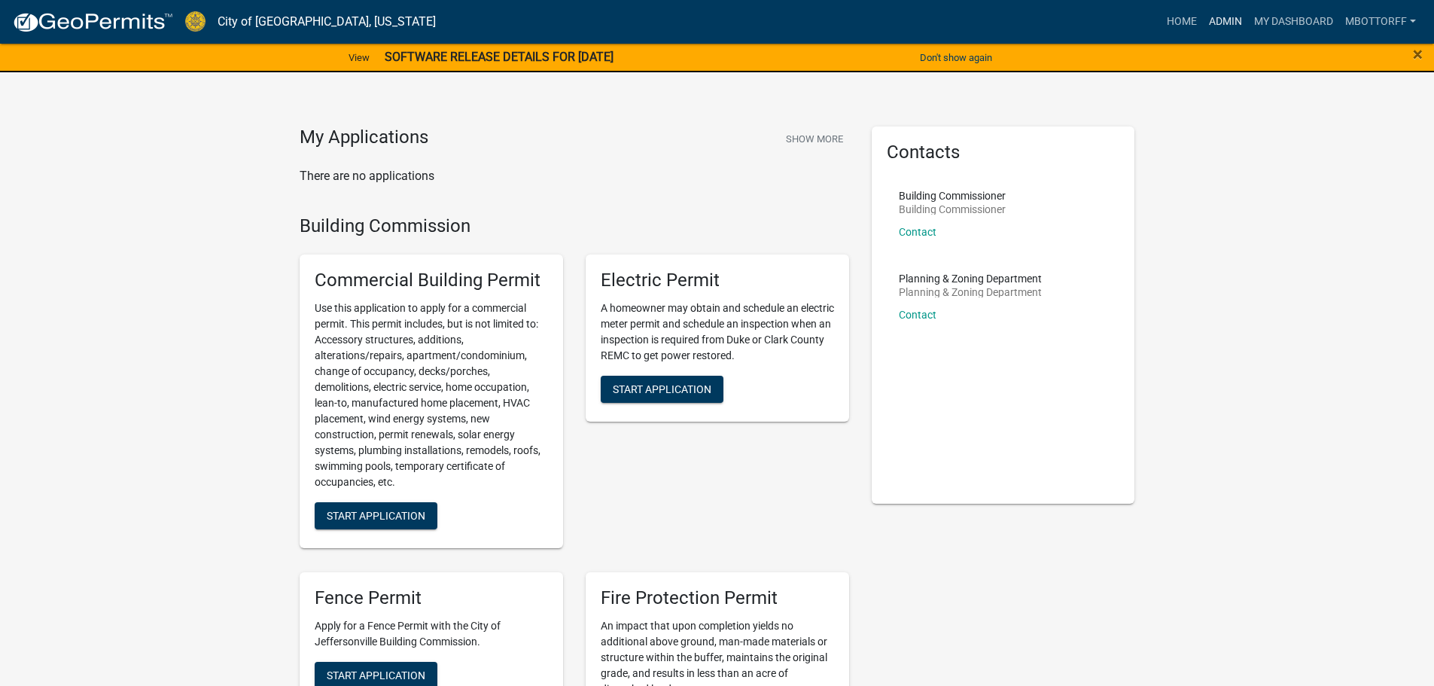
click at [1232, 15] on link "Admin" at bounding box center [1225, 22] width 45 height 29
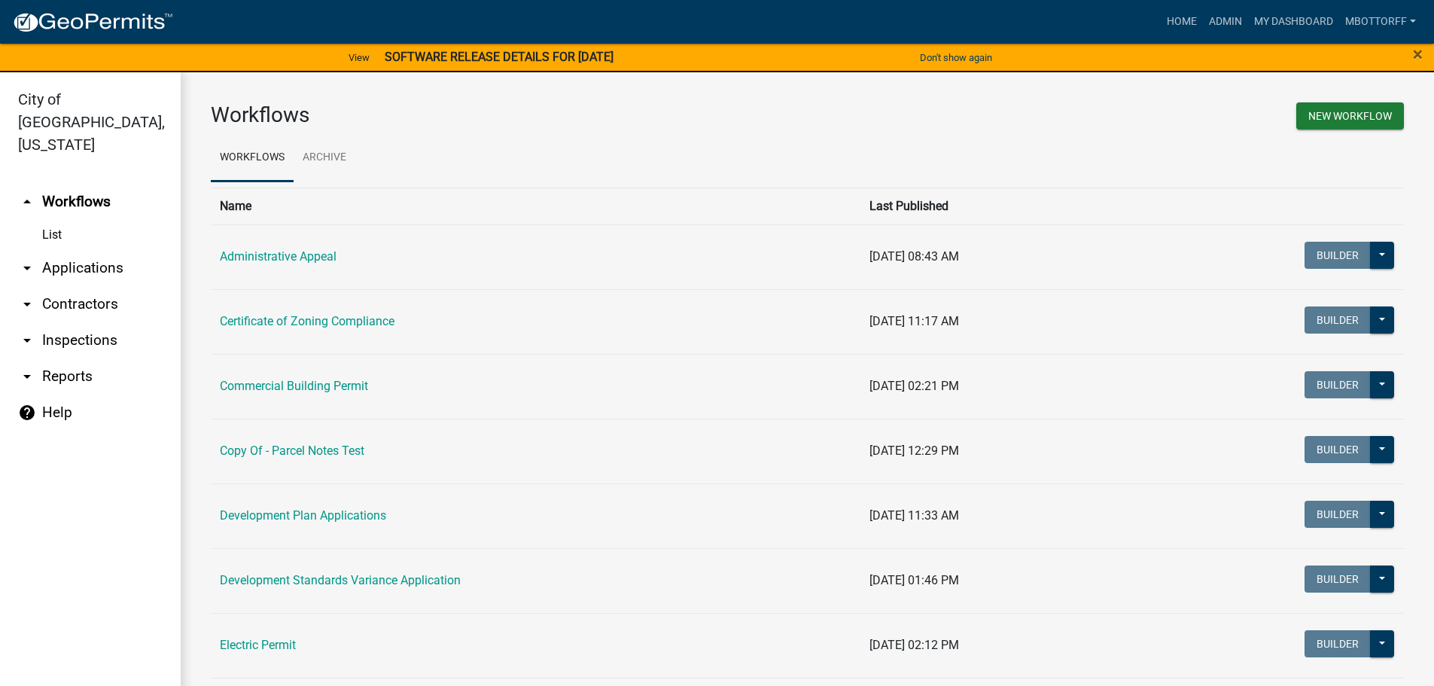
click at [78, 322] on link "arrow_drop_down Inspections" at bounding box center [90, 340] width 181 height 36
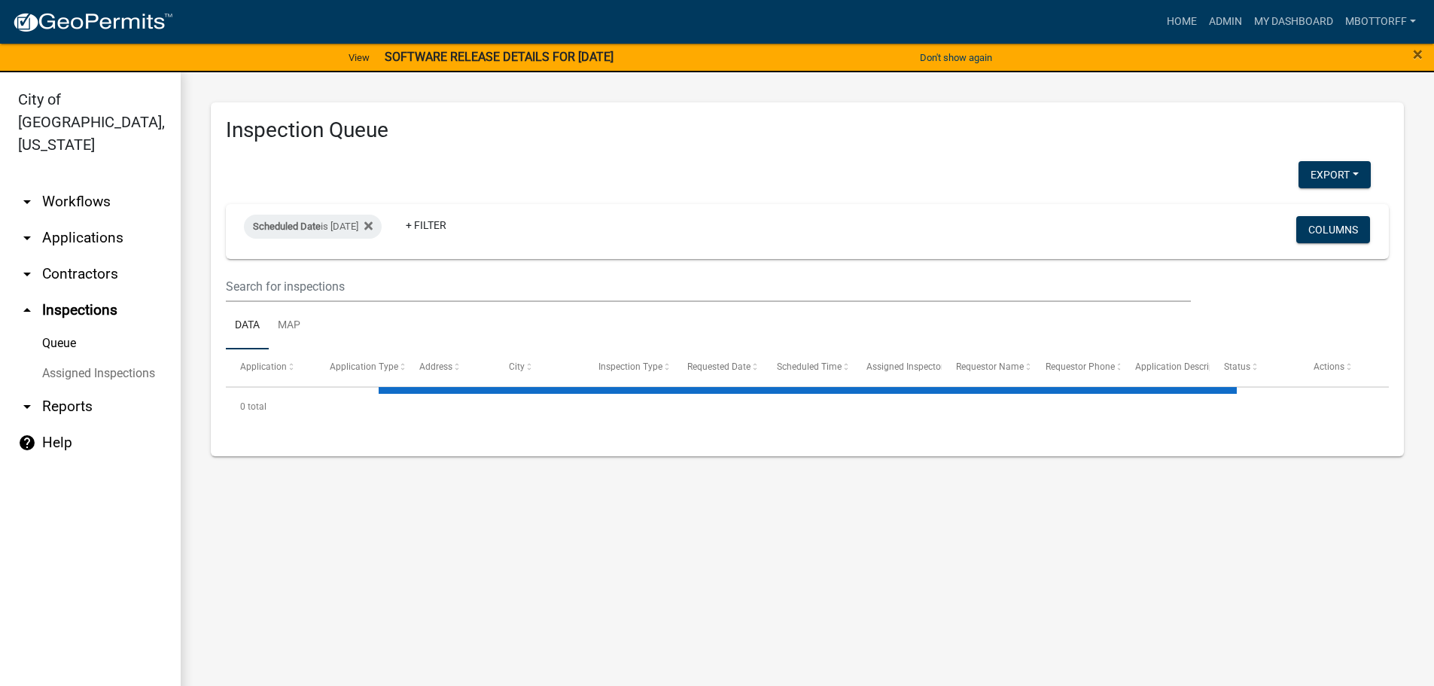
select select "3: 100"
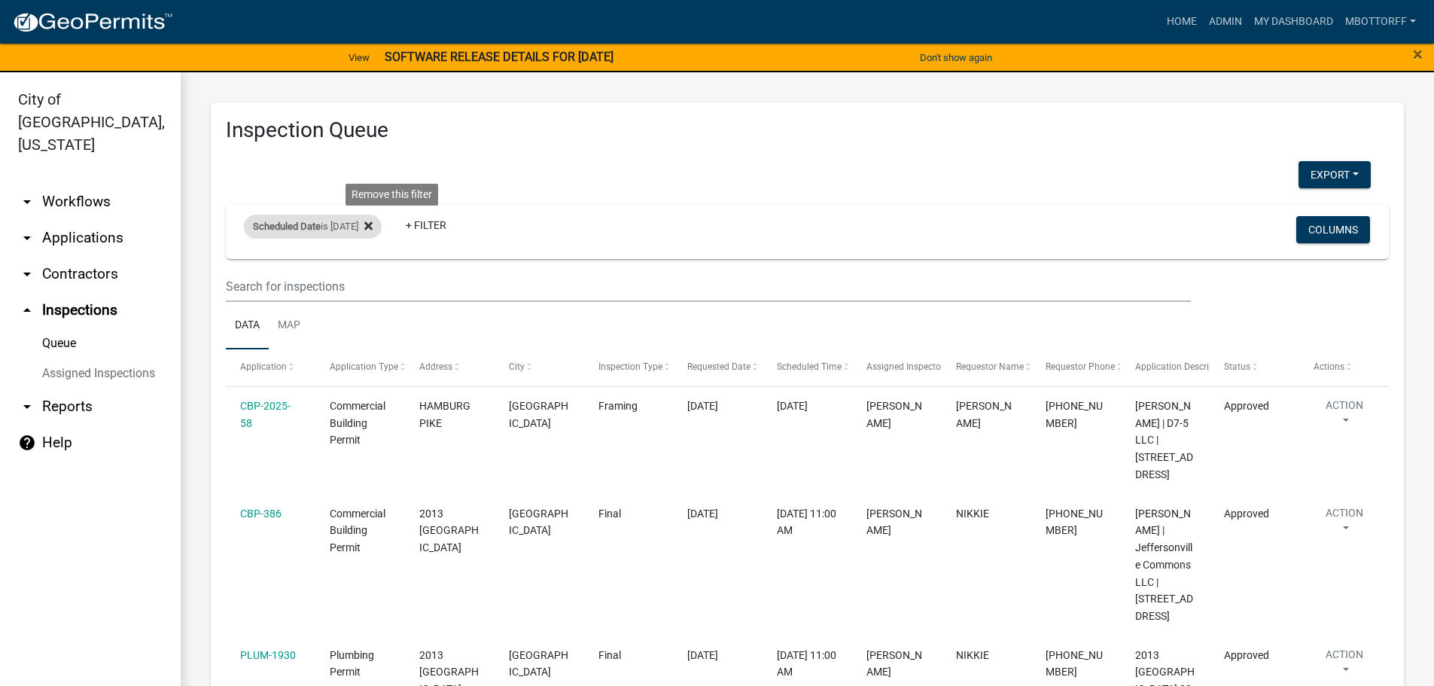
click at [373, 226] on fa-icon at bounding box center [365, 227] width 14 height 24
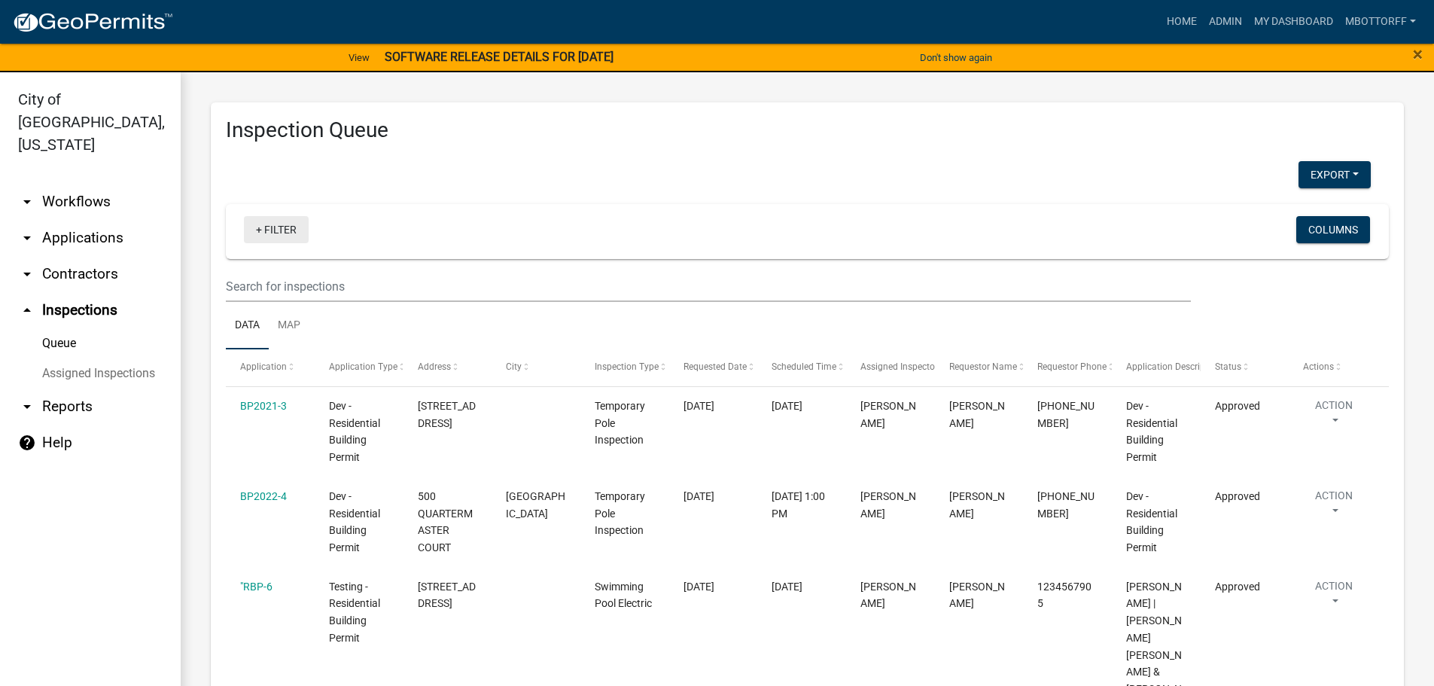
click at [259, 222] on link "+ Filter" at bounding box center [276, 229] width 65 height 27
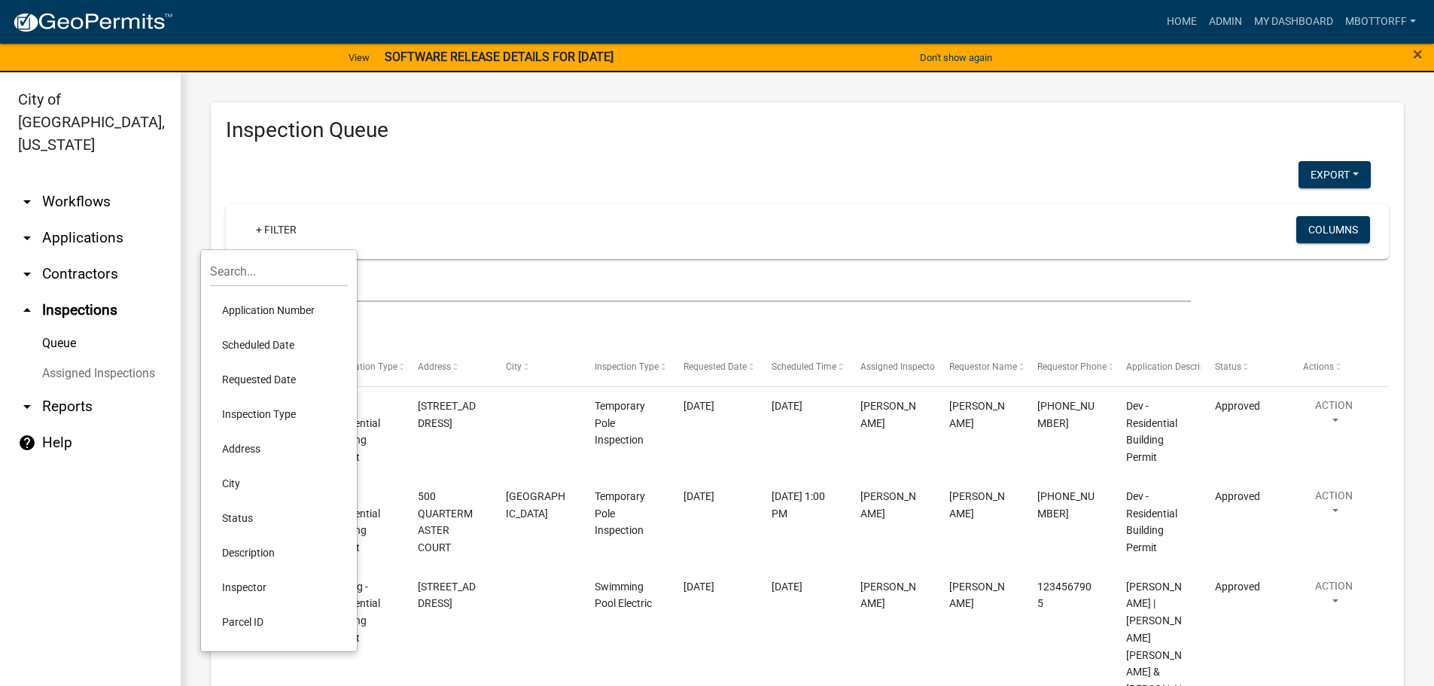
click at [270, 346] on li "Scheduled Date" at bounding box center [279, 345] width 138 height 35
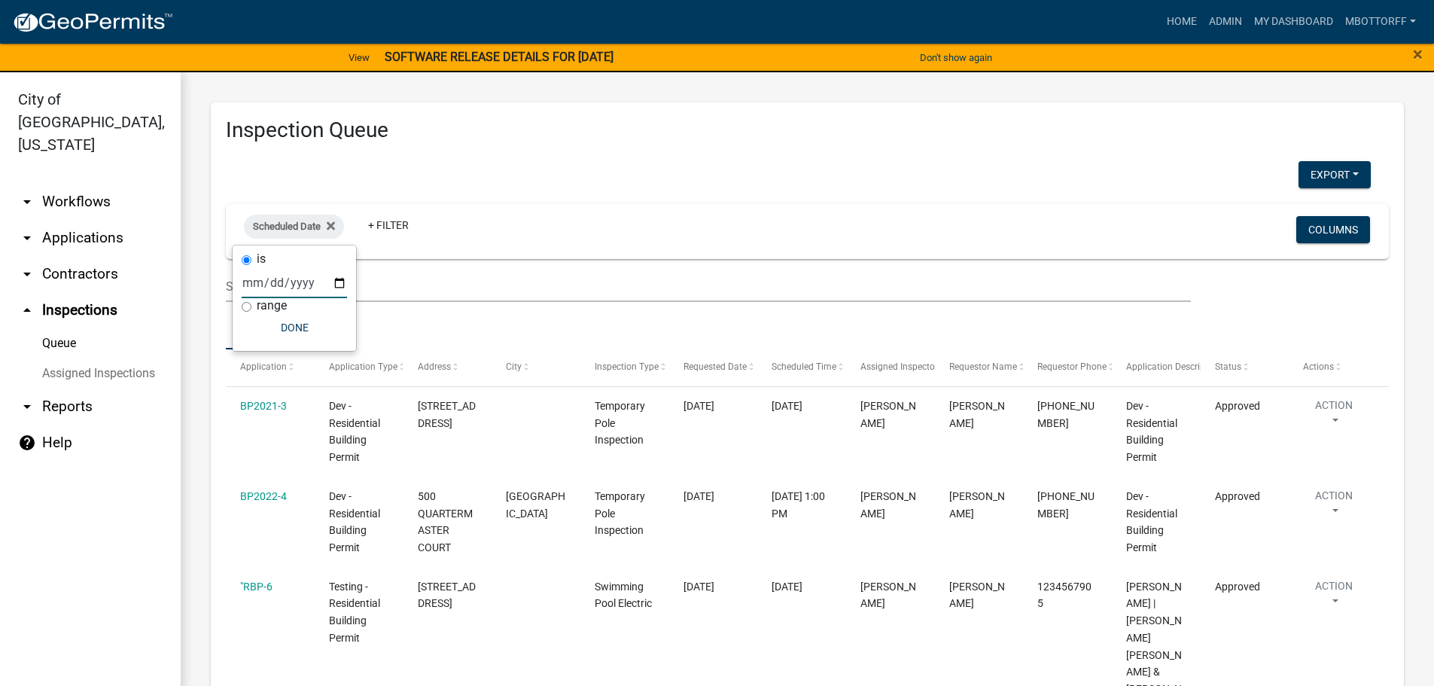
click at [334, 279] on input "date" at bounding box center [294, 282] width 105 height 31
type input "[DATE]"
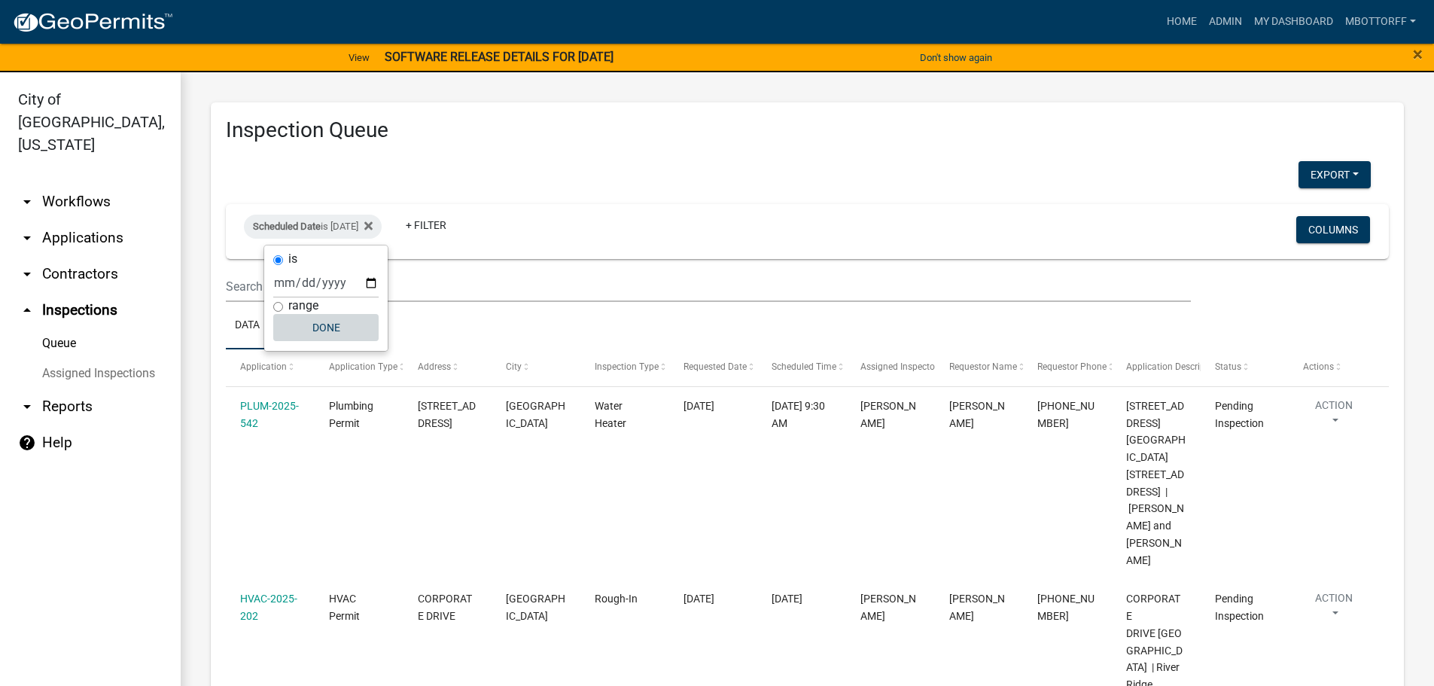
click at [322, 331] on button "Done" at bounding box center [325, 327] width 105 height 27
click at [1319, 177] on button "Export" at bounding box center [1335, 174] width 72 height 27
click at [1257, 214] on button "Excel Format (.xlsx)" at bounding box center [1300, 214] width 141 height 36
